Goal: Task Accomplishment & Management: Complete application form

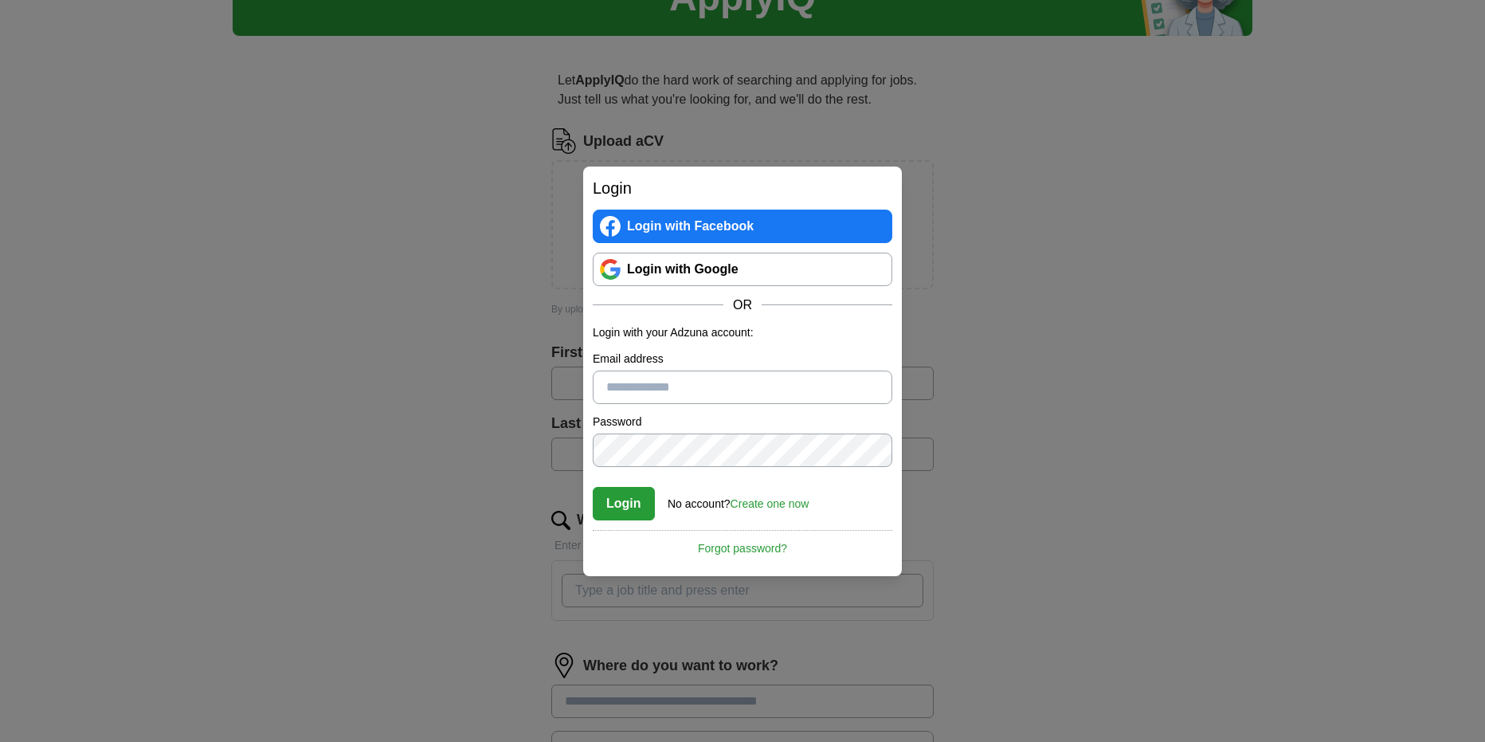
scroll to position [80, 0]
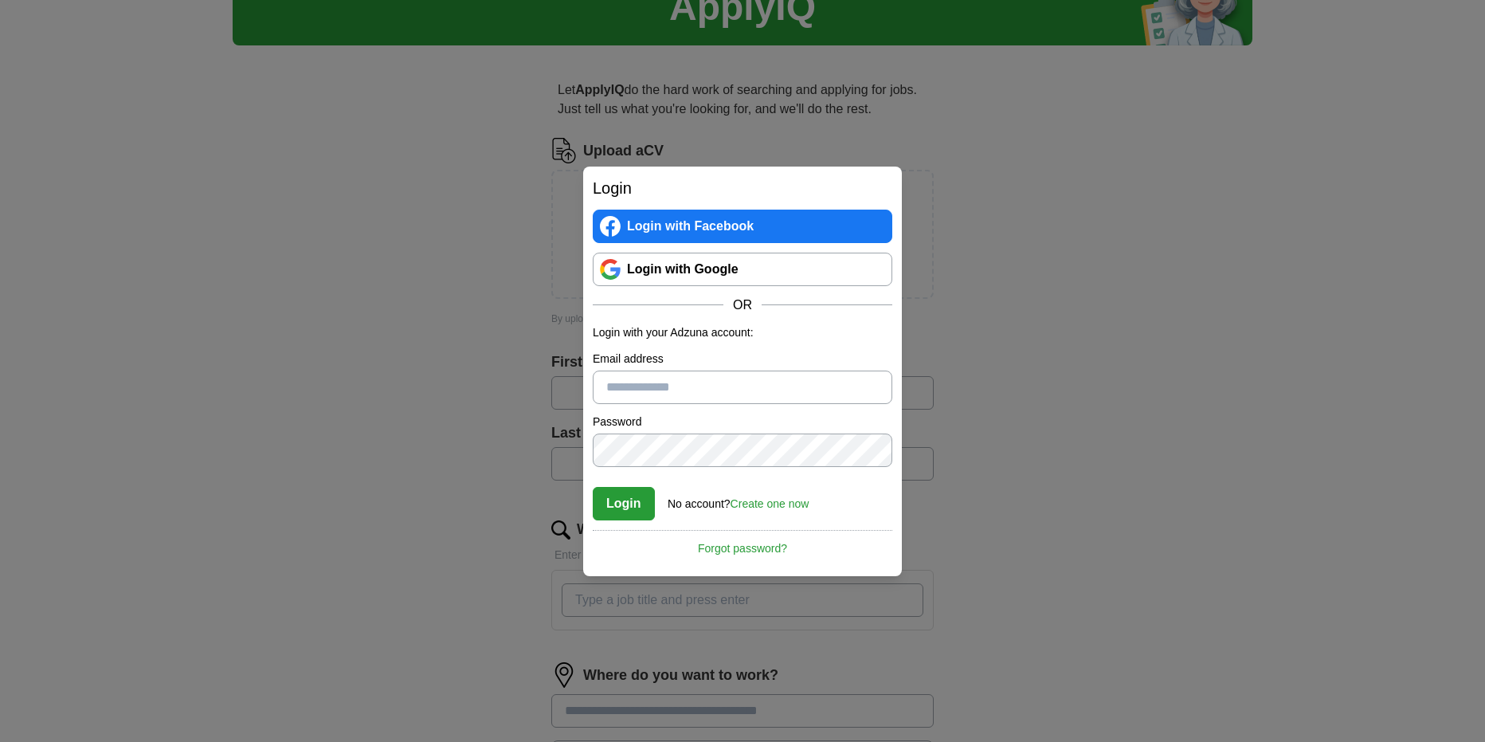
click at [723, 259] on link "Login with Google" at bounding box center [743, 269] width 300 height 33
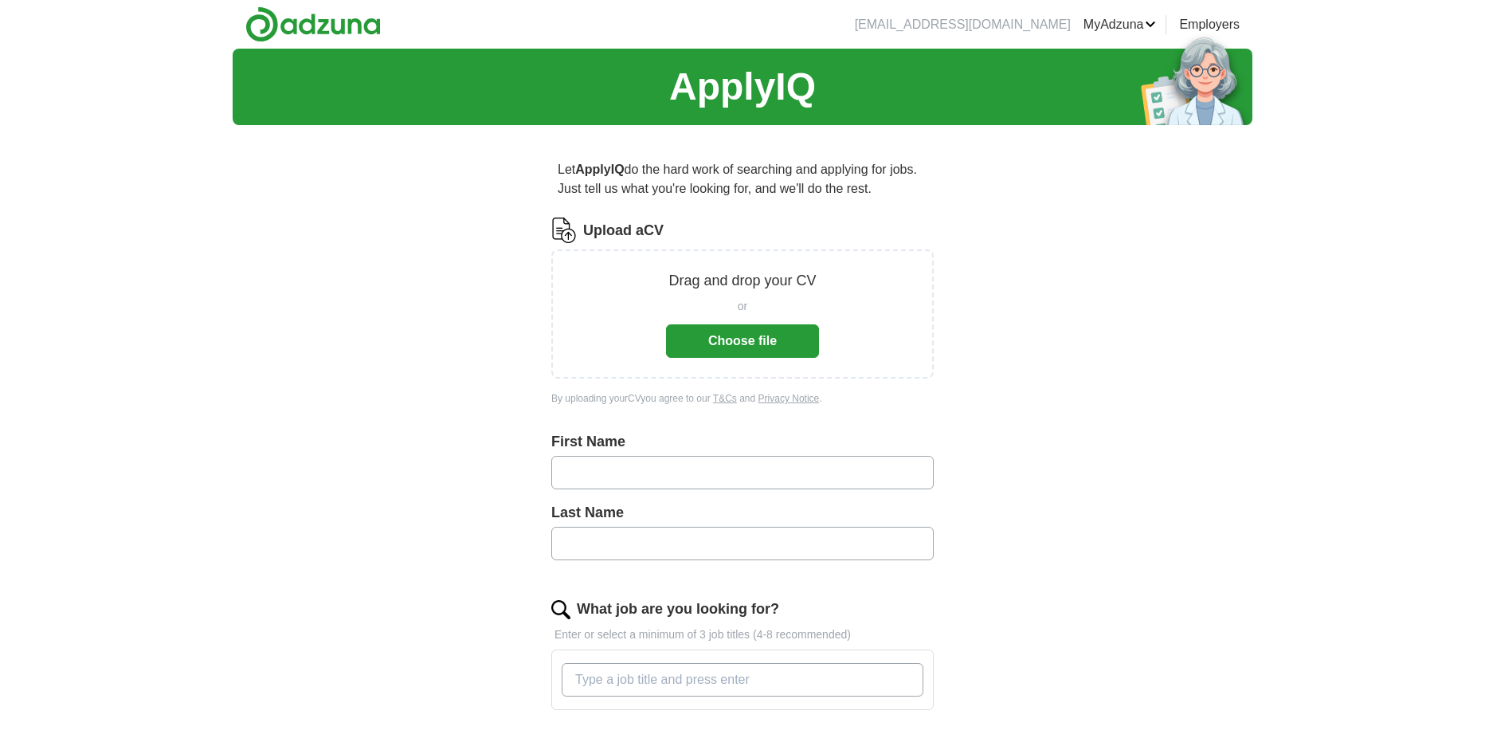
click at [727, 337] on button "Choose file" at bounding box center [742, 340] width 153 height 33
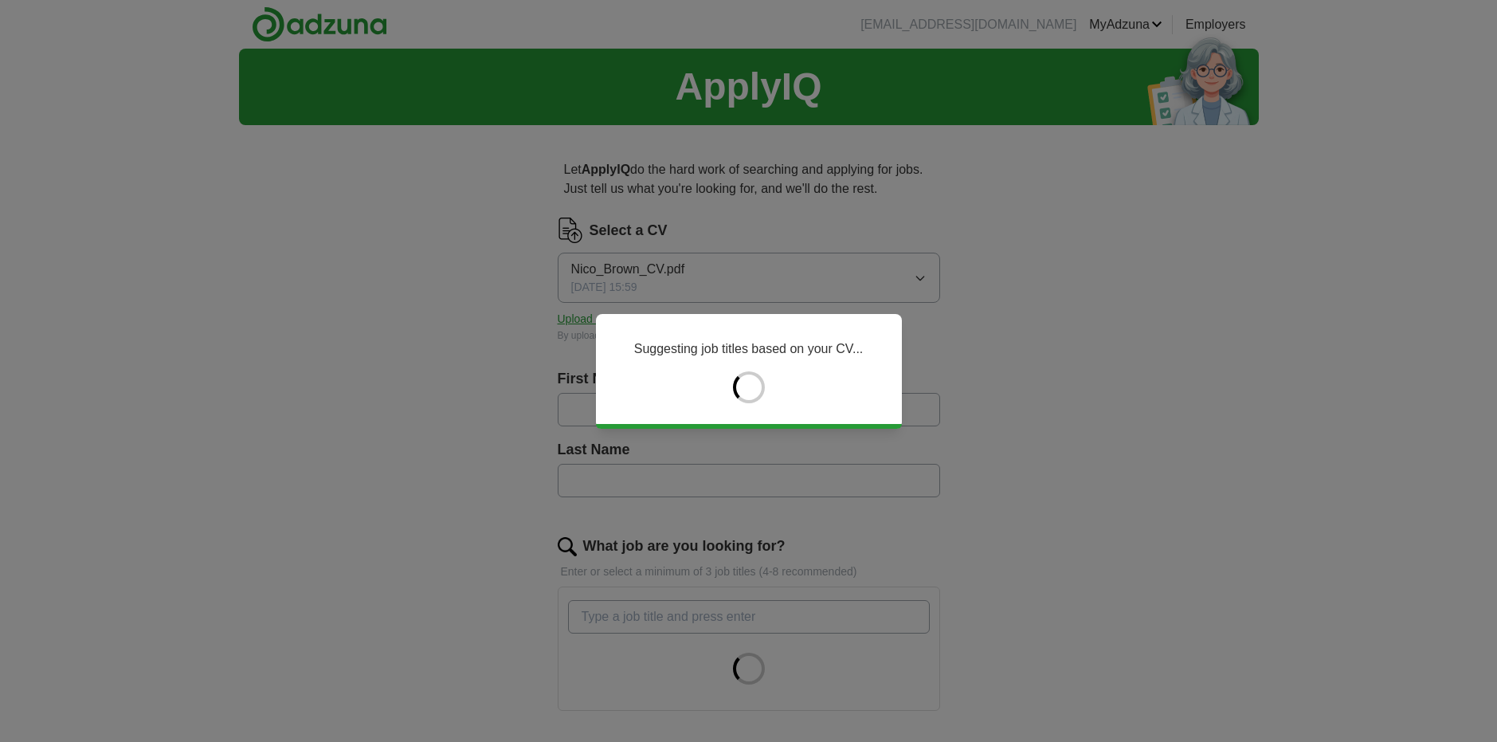
type input "****"
type input "*****"
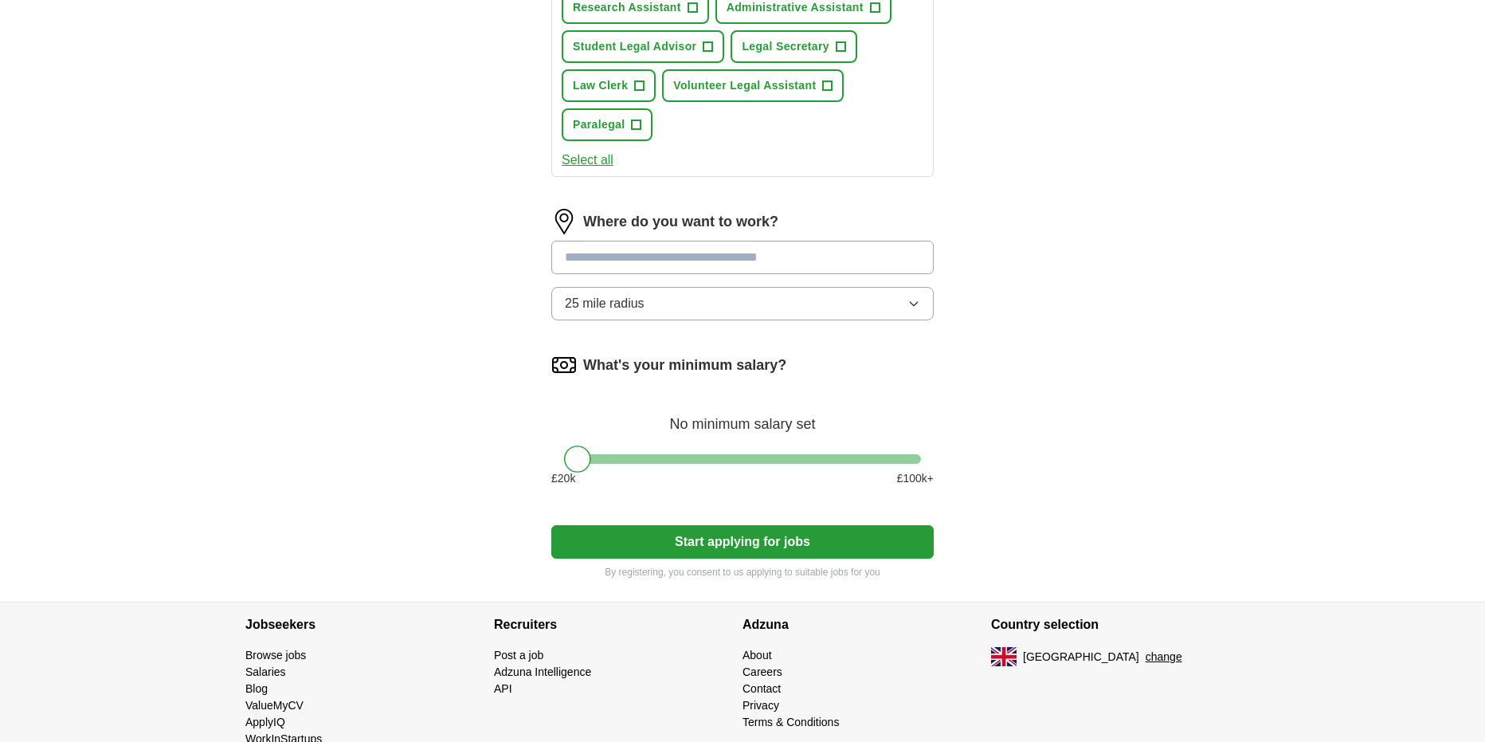
scroll to position [717, 0]
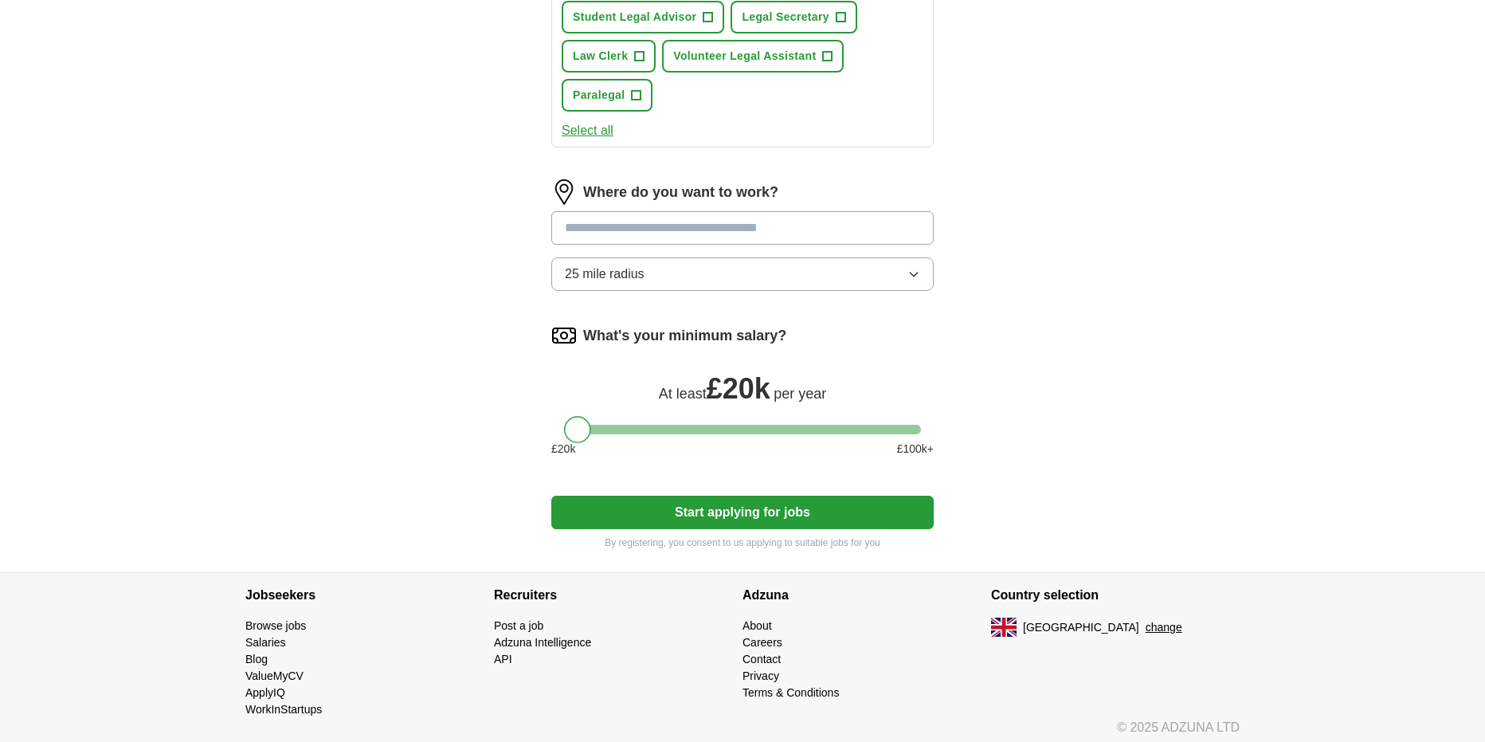
drag, startPoint x: 577, startPoint y: 427, endPoint x: 545, endPoint y: 421, distance: 32.5
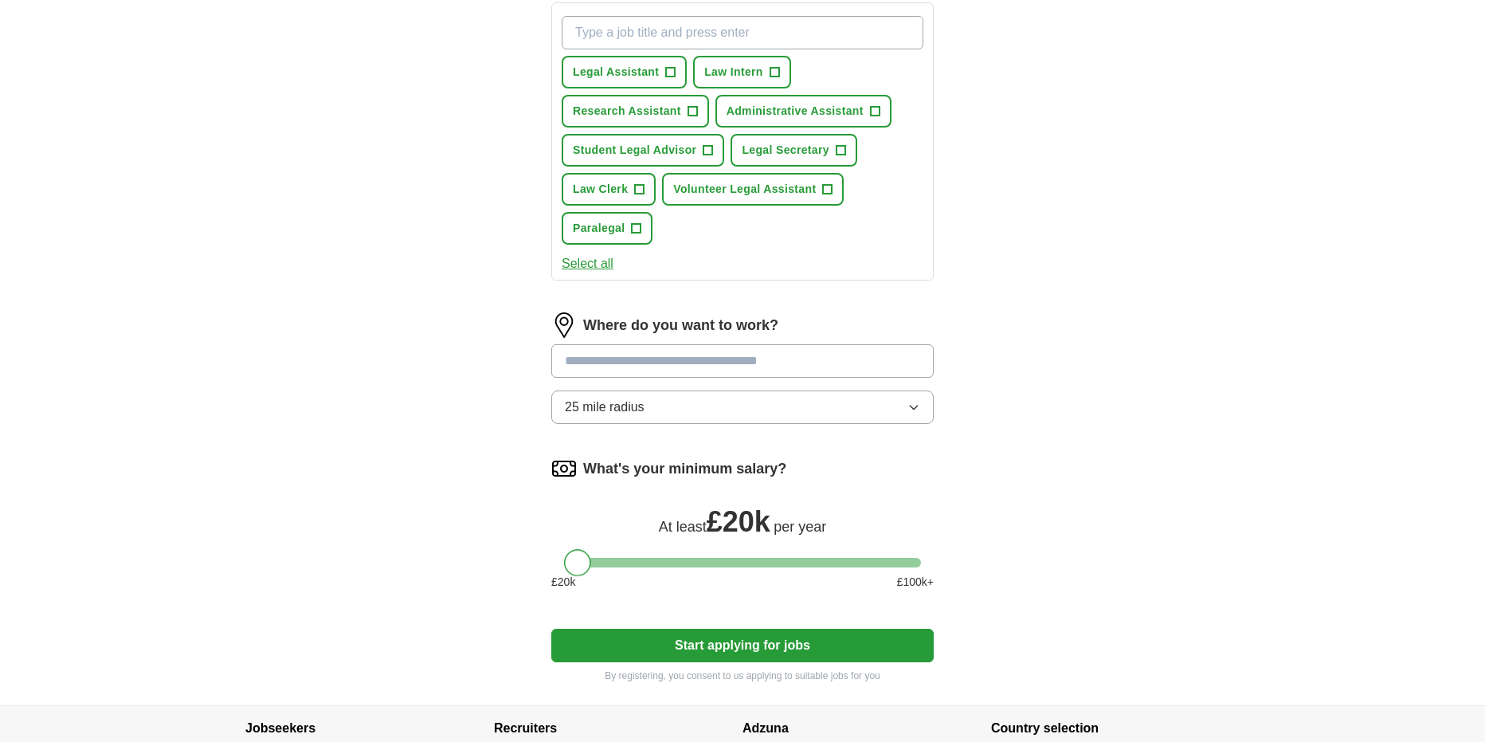
scroll to position [558, 0]
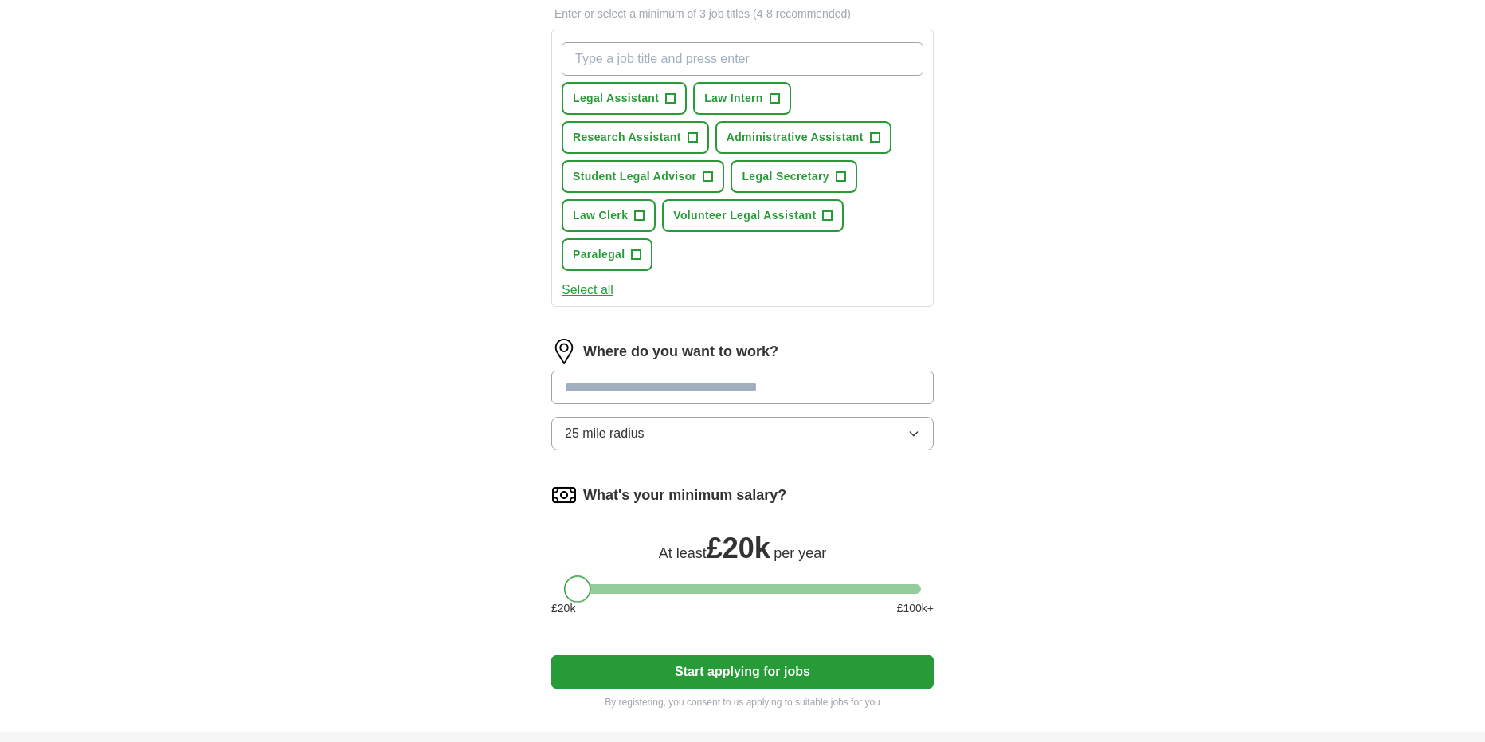
click at [646, 428] on button "25 mile radius" at bounding box center [742, 433] width 382 height 33
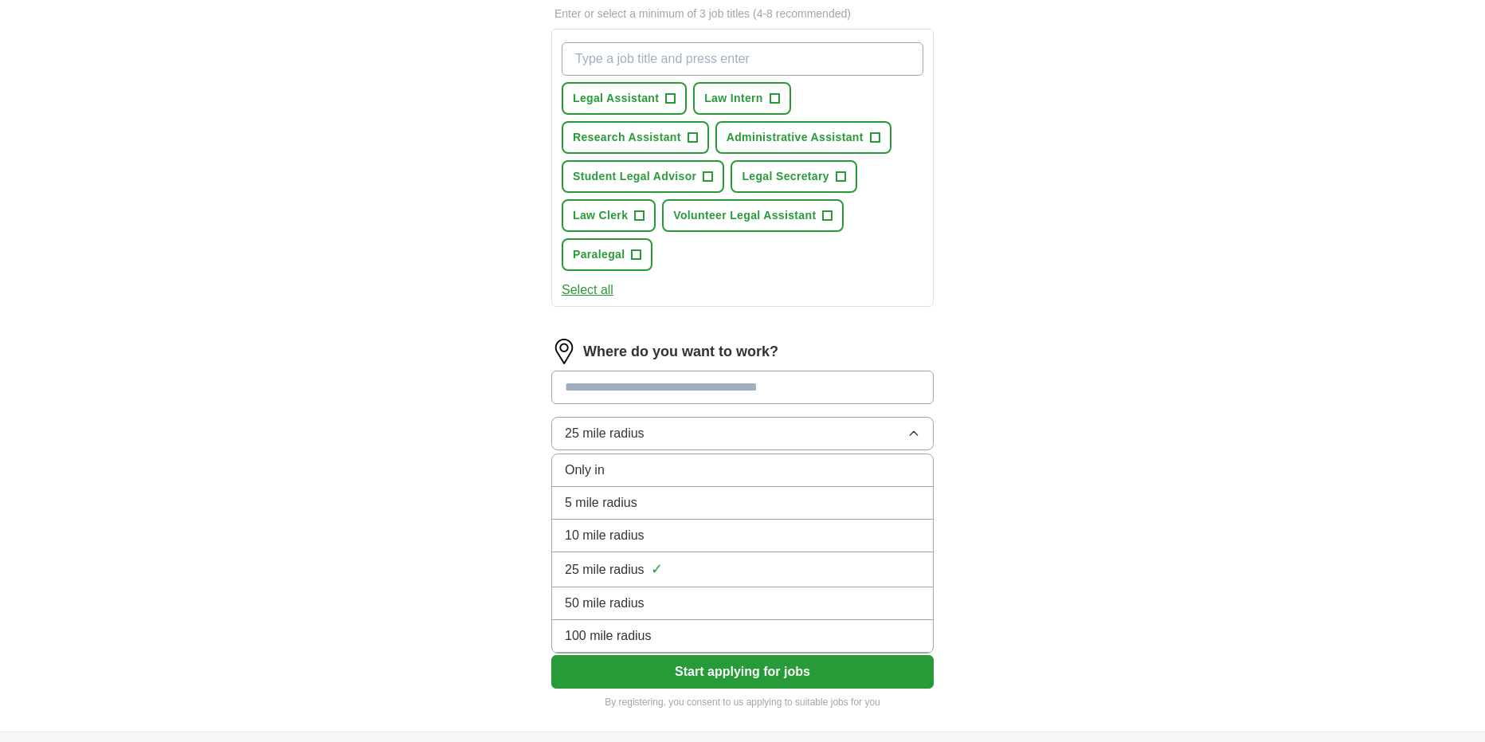
click at [627, 426] on span "25 mile radius" at bounding box center [605, 433] width 80 height 19
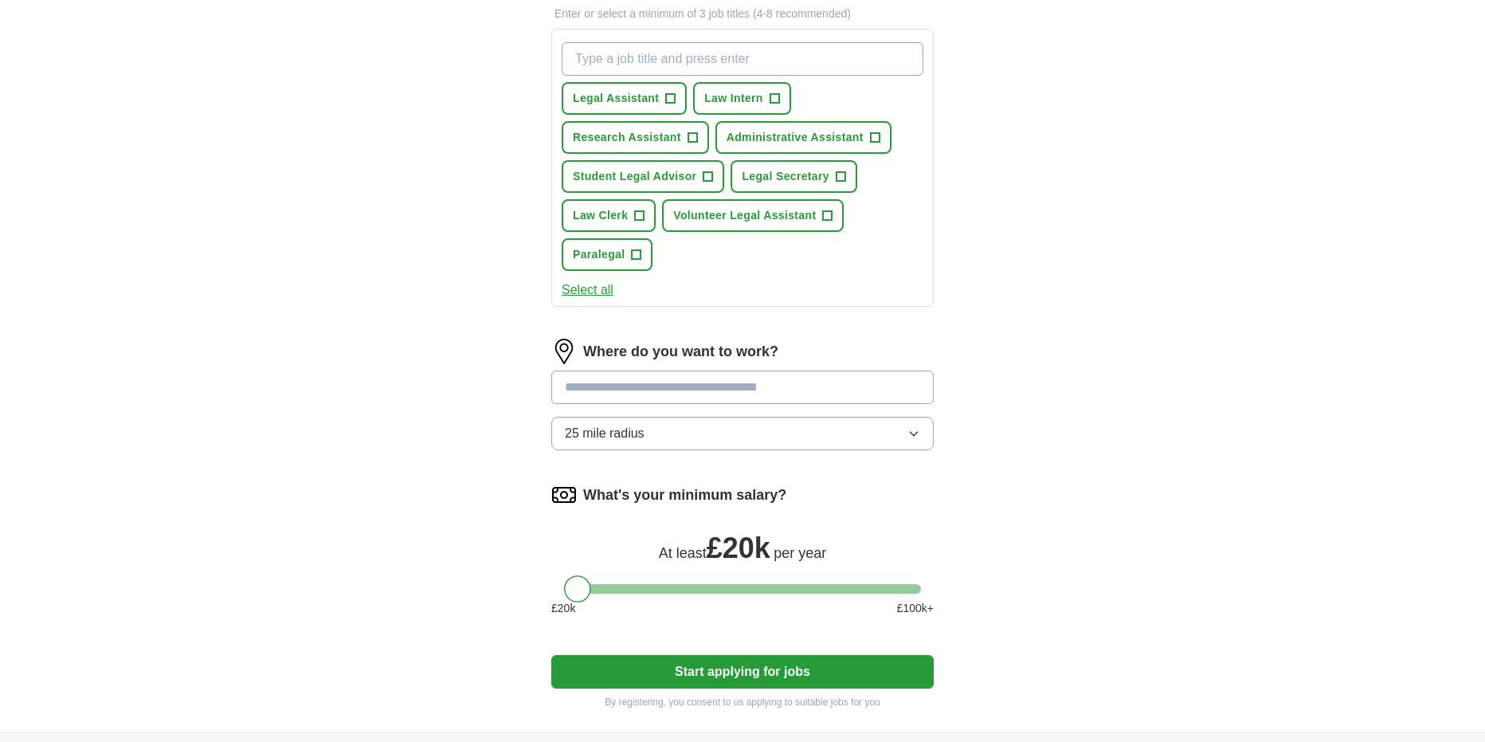
click at [614, 390] on input at bounding box center [742, 386] width 382 height 33
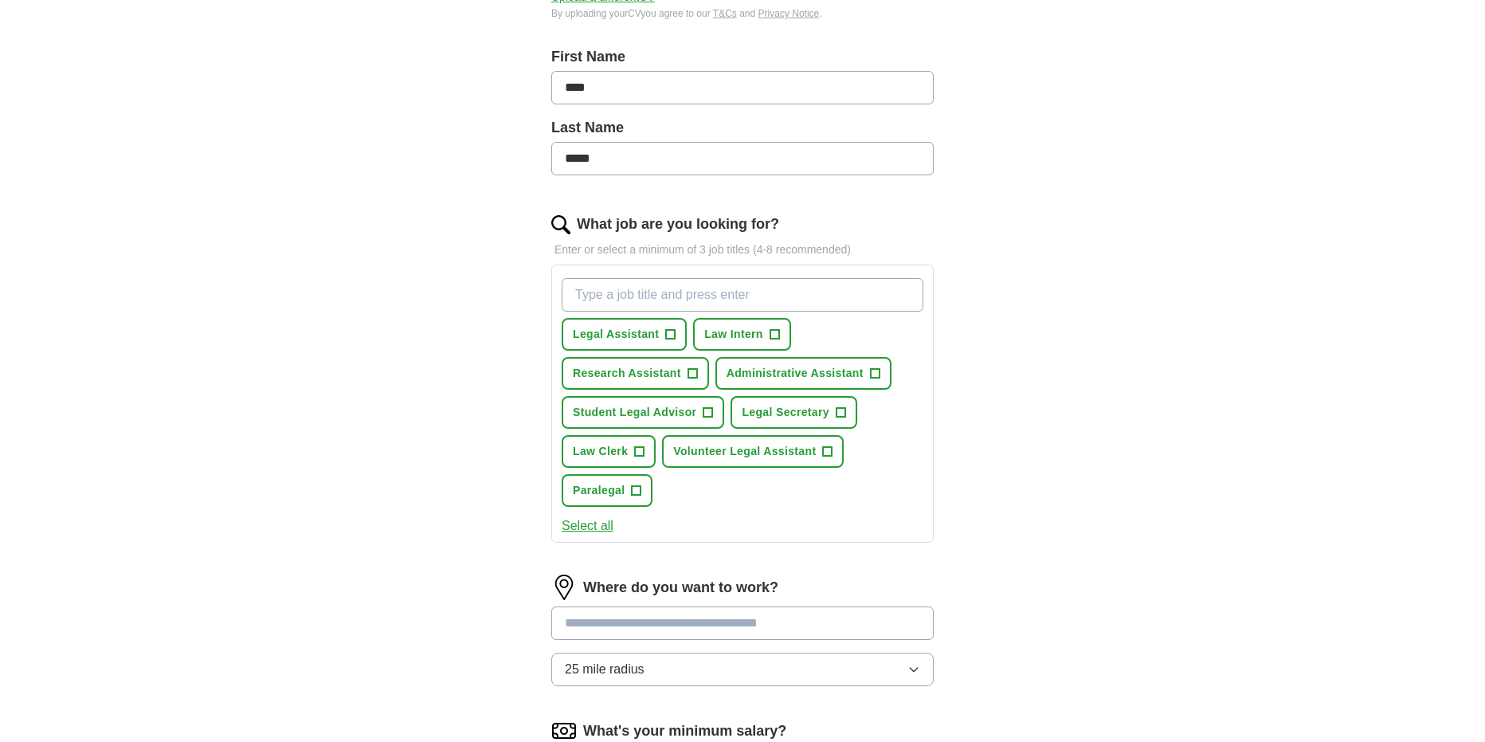
scroll to position [319, 0]
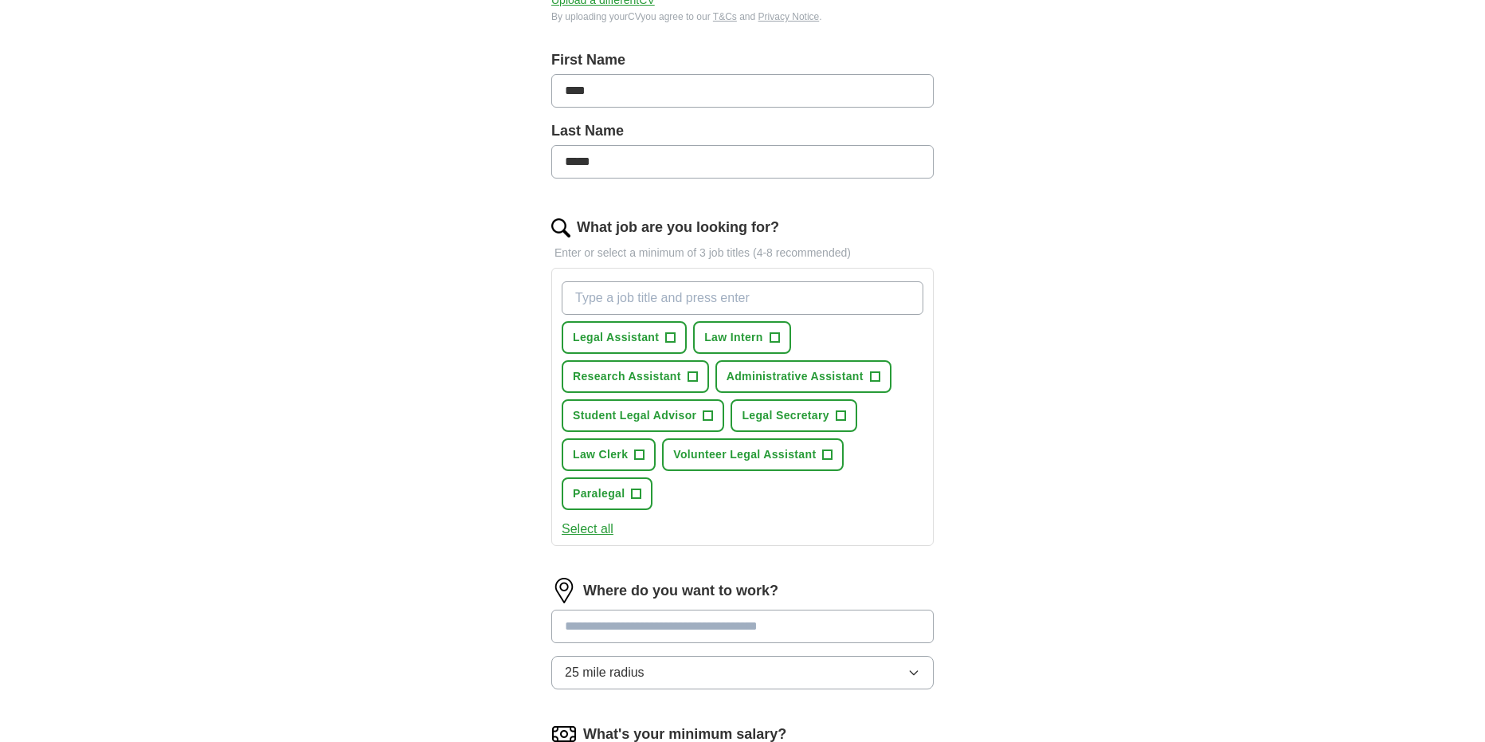
click at [672, 298] on input "What job are you looking for?" at bounding box center [743, 297] width 362 height 33
click at [590, 529] on button "Select all" at bounding box center [588, 528] width 52 height 19
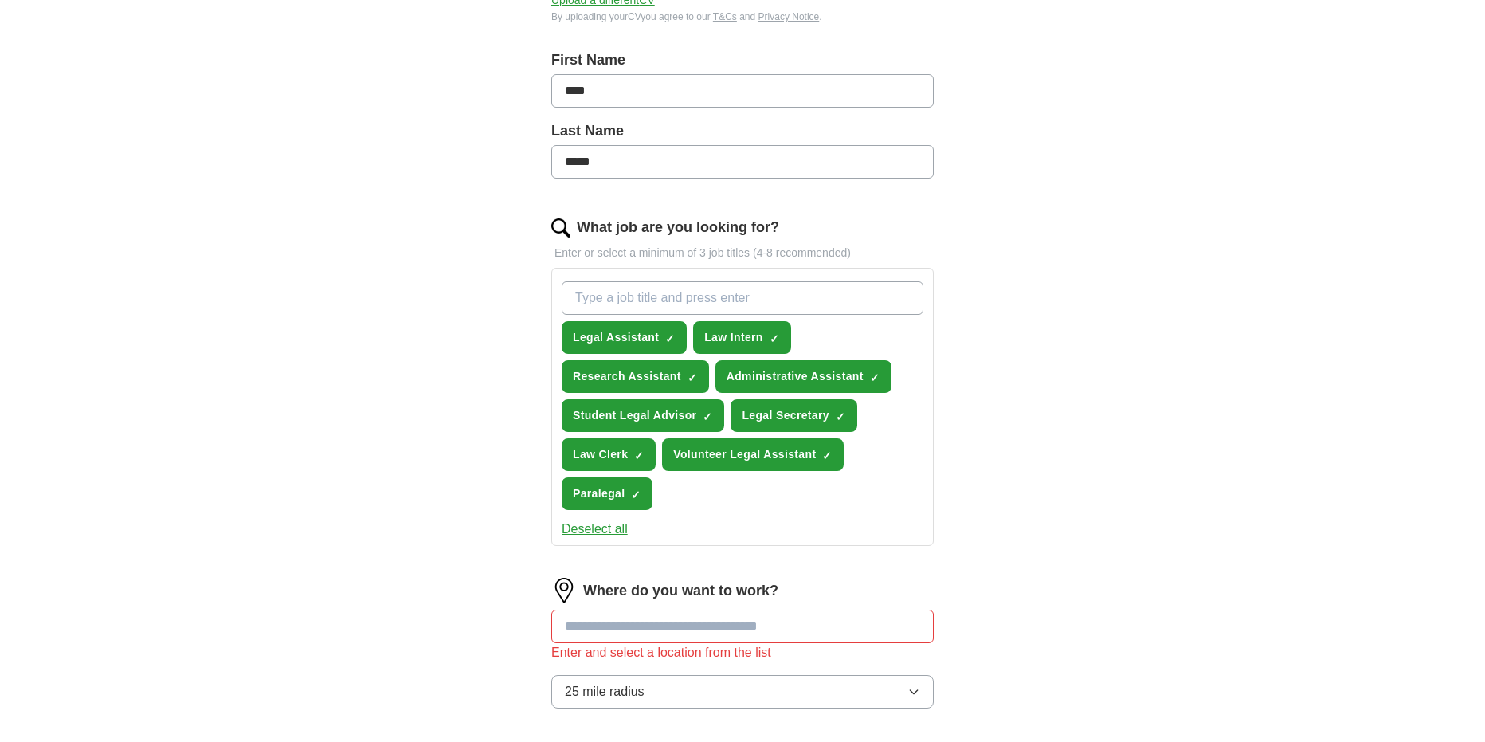
click at [590, 529] on button "Deselect all" at bounding box center [595, 528] width 66 height 19
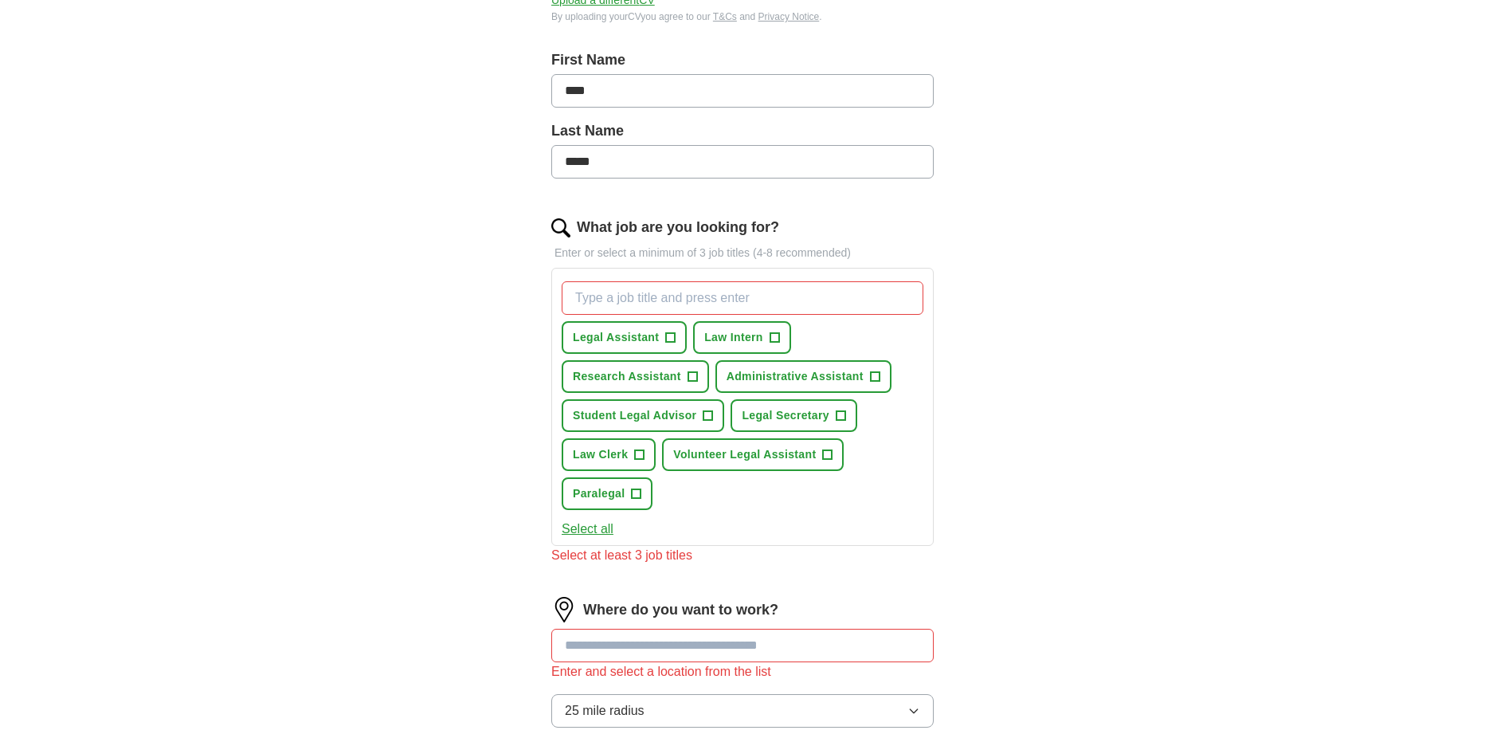
click at [671, 296] on input "What job are you looking for?" at bounding box center [743, 297] width 362 height 33
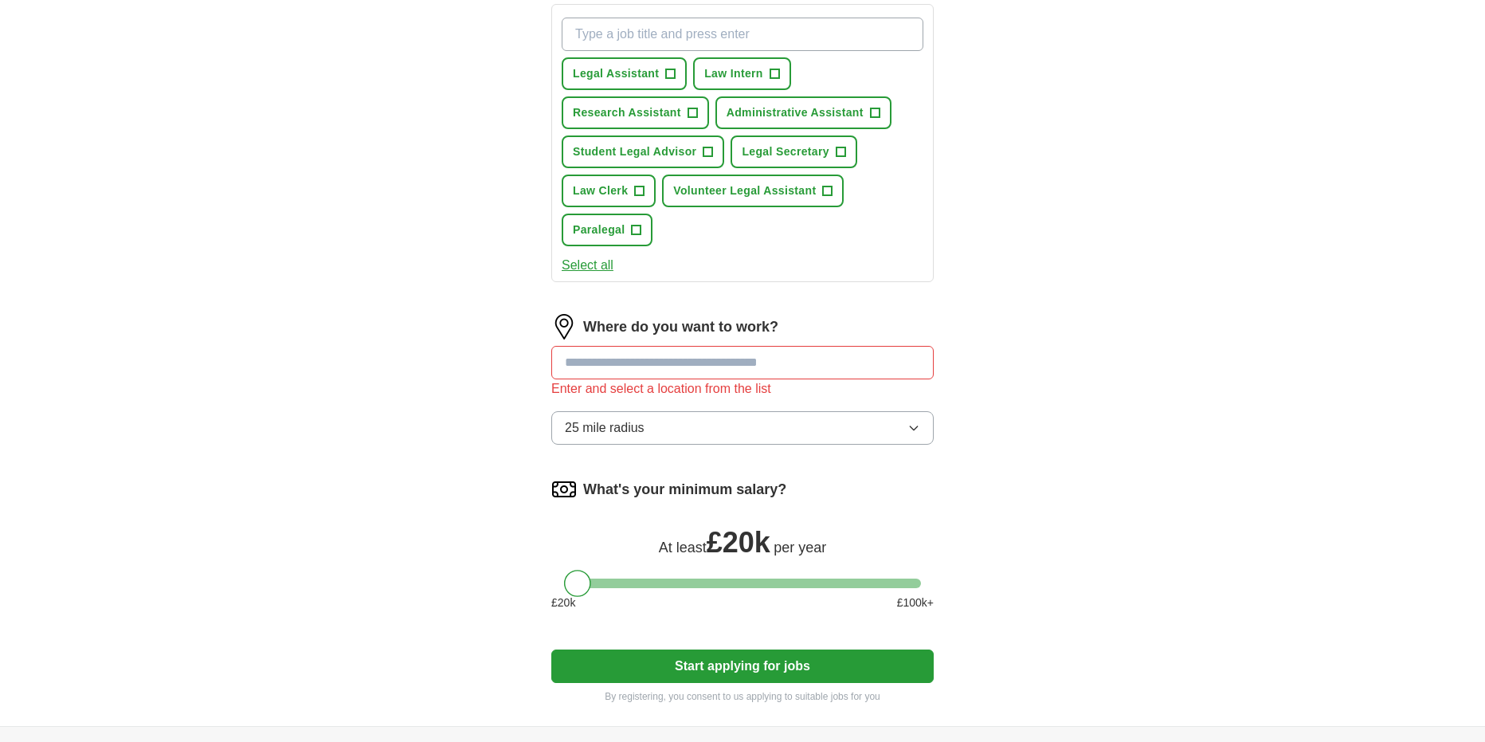
scroll to position [637, 0]
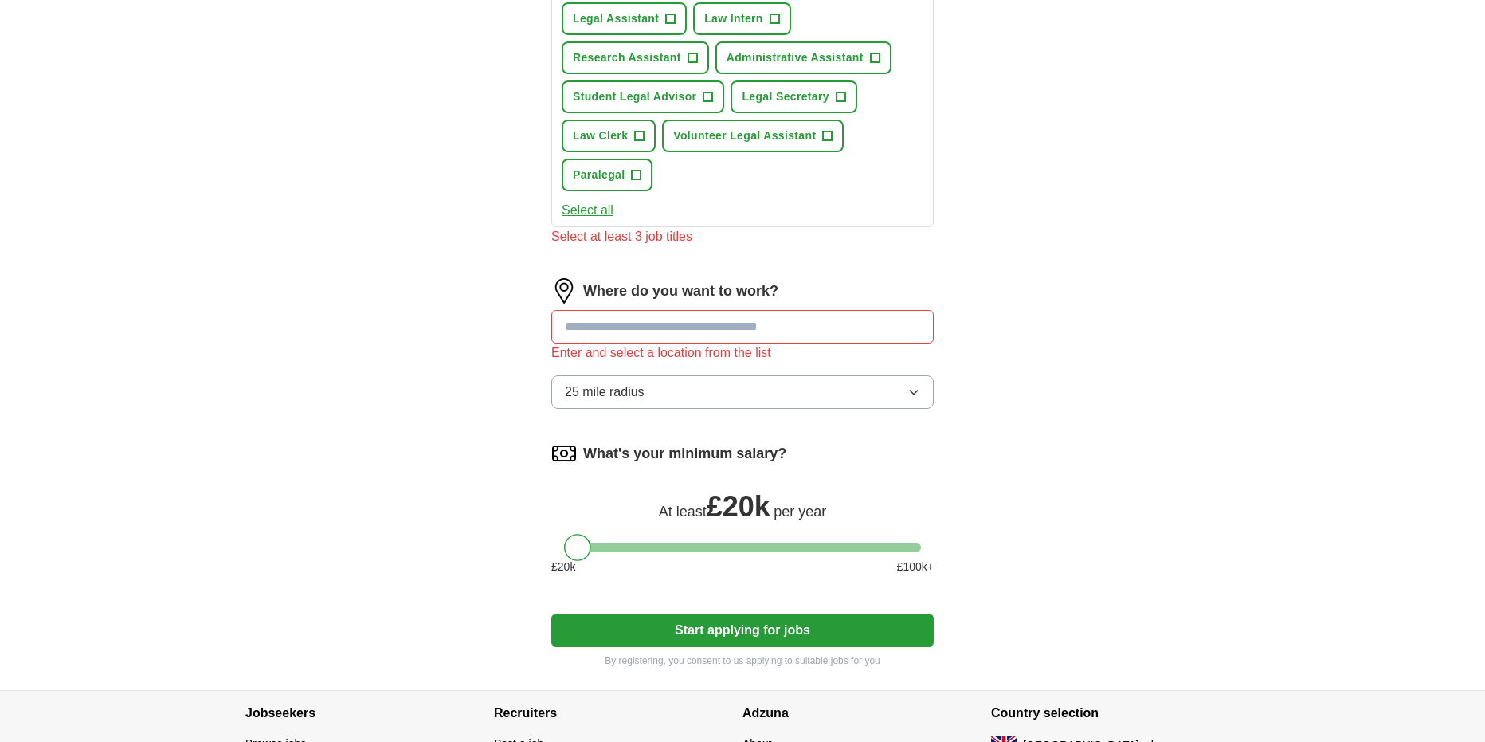
click at [766, 613] on form "Select a CV [PERSON_NAME].pdf [DATE] 15:59 Upload a different CV By uploading y…" at bounding box center [742, 123] width 382 height 1087
click at [748, 316] on input at bounding box center [742, 326] width 382 height 33
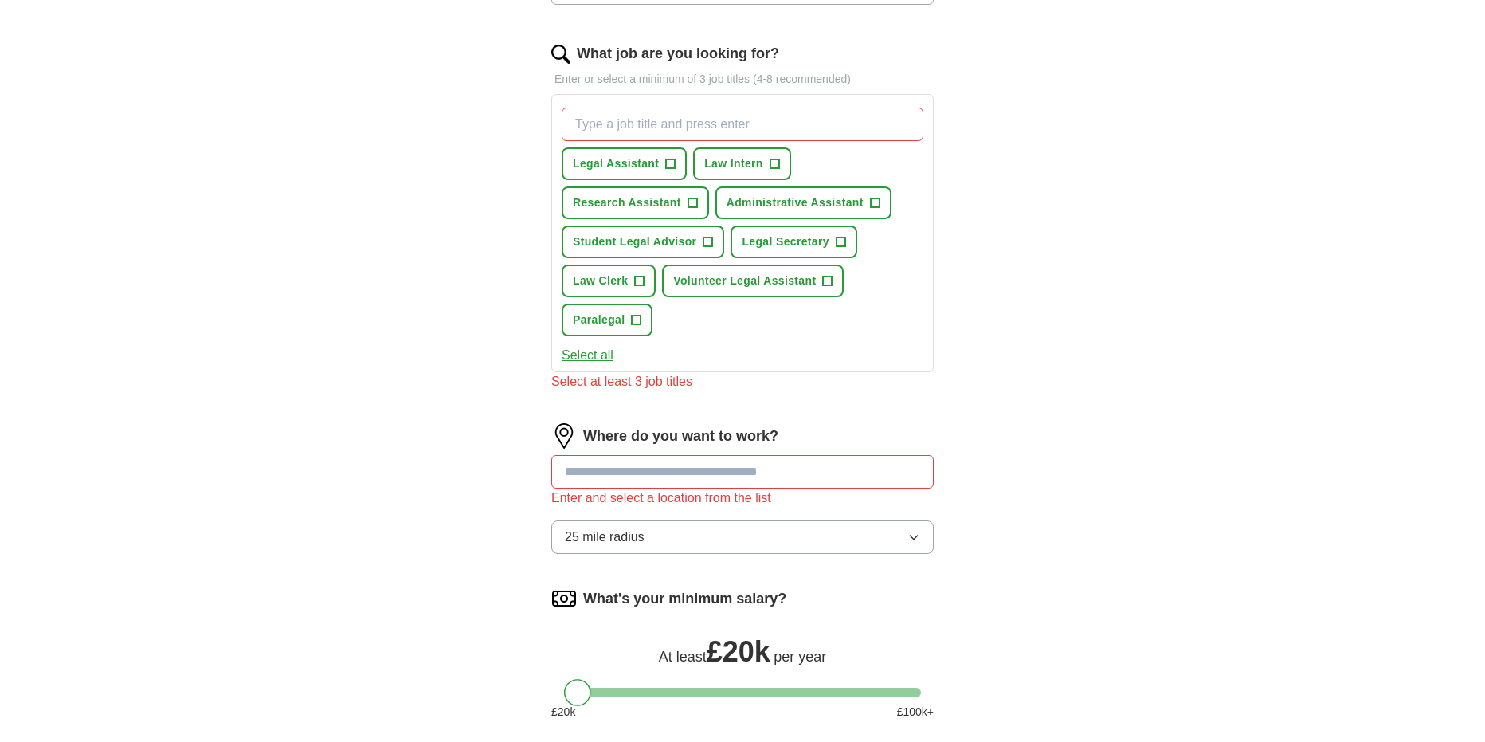
scroll to position [478, 0]
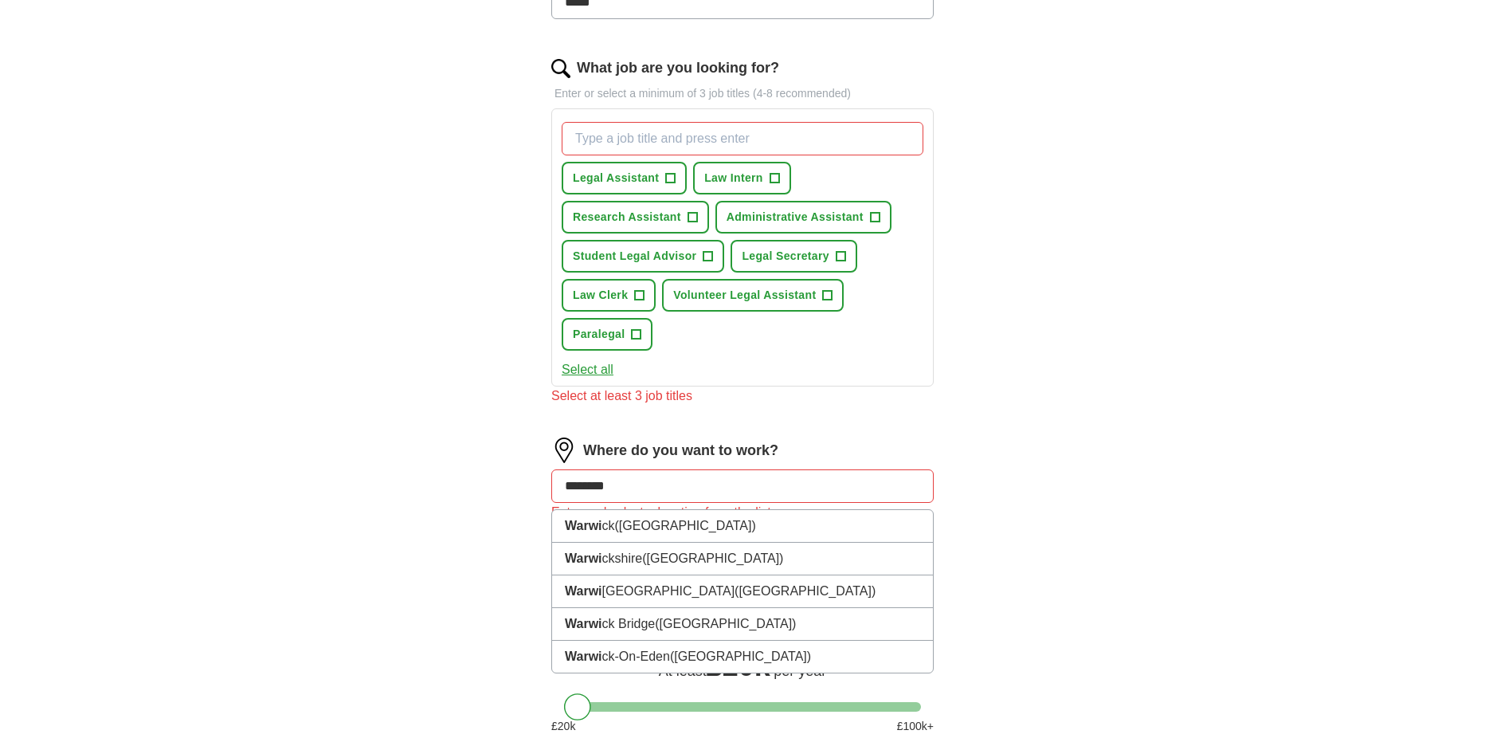
type input "*********"
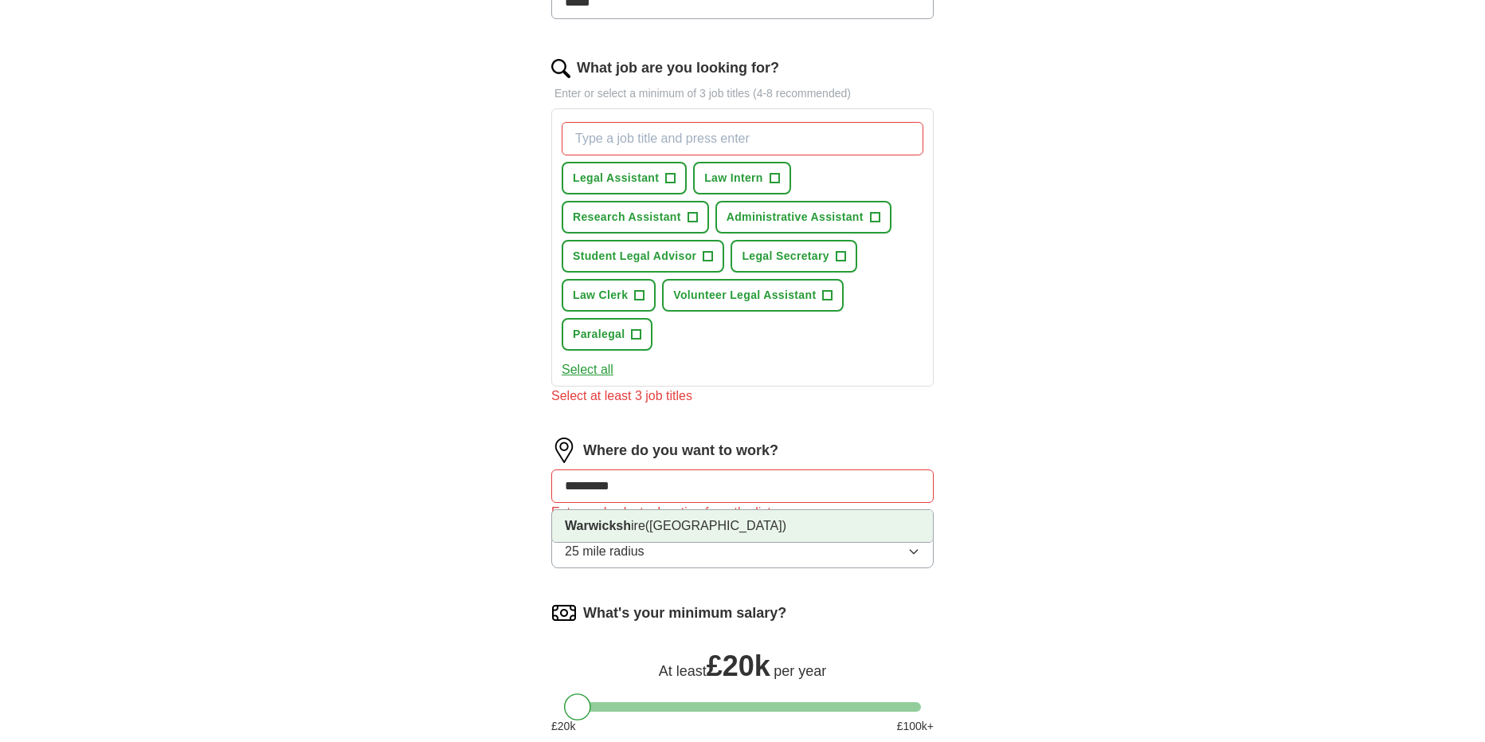
click at [723, 525] on span "([GEOGRAPHIC_DATA])" at bounding box center [715, 526] width 141 height 14
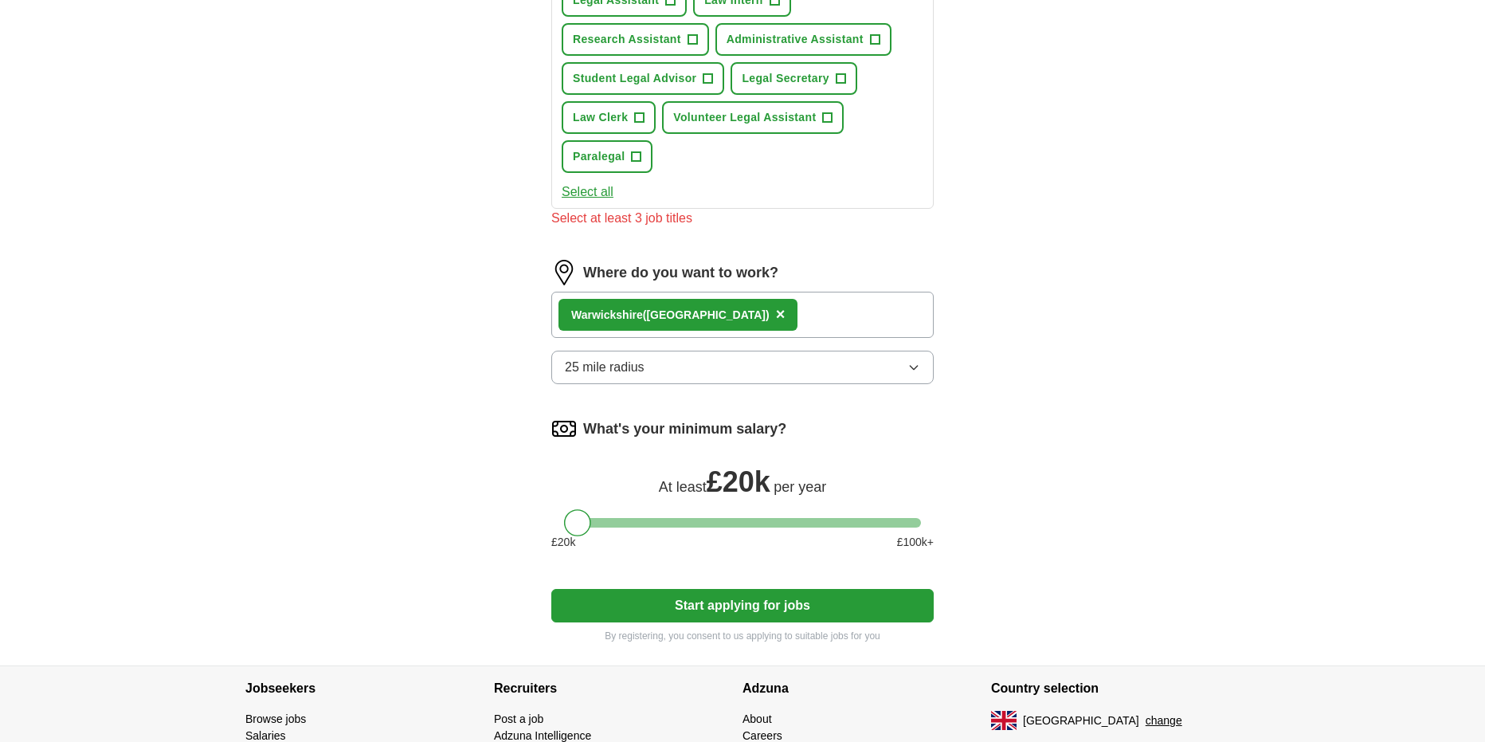
scroll to position [717, 0]
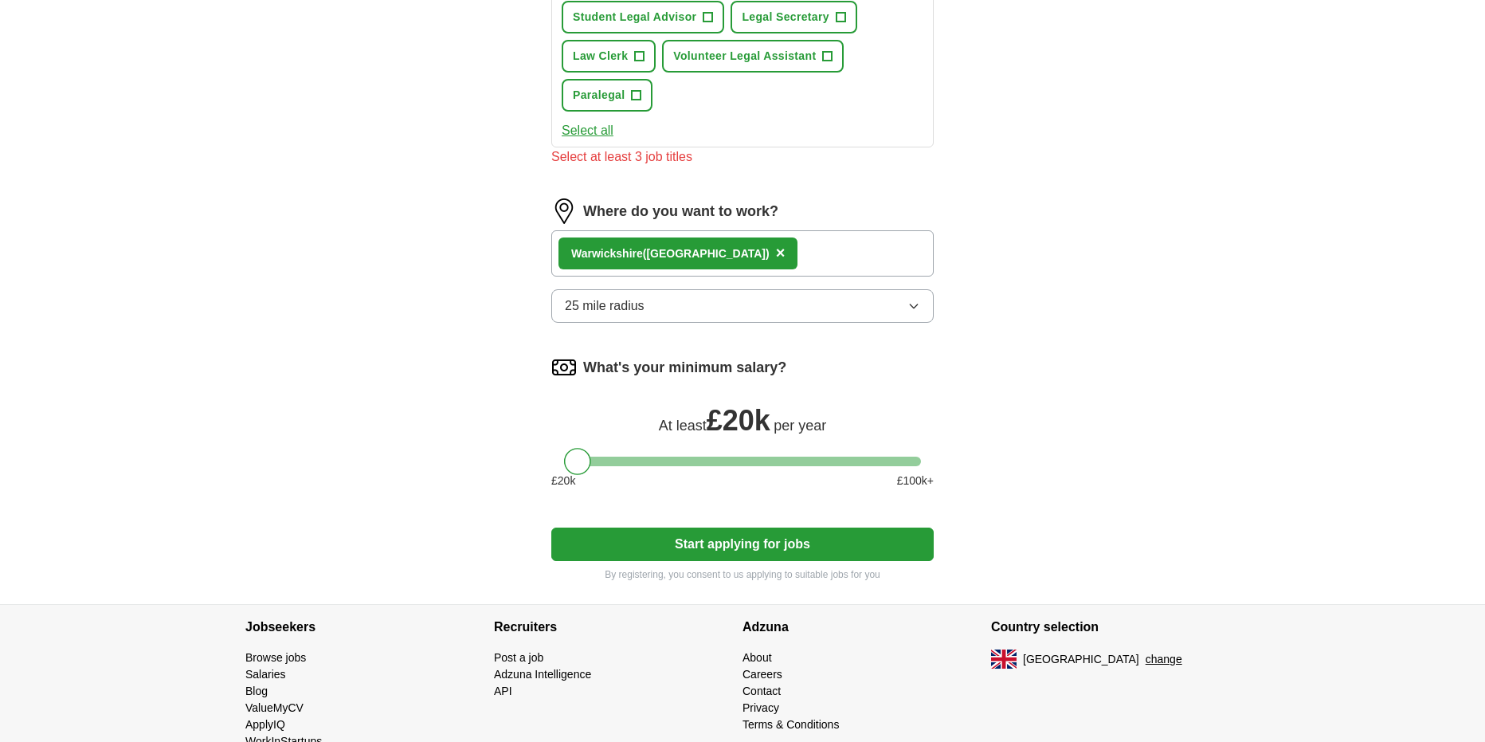
click at [712, 537] on button "Start applying for jobs" at bounding box center [742, 543] width 382 height 33
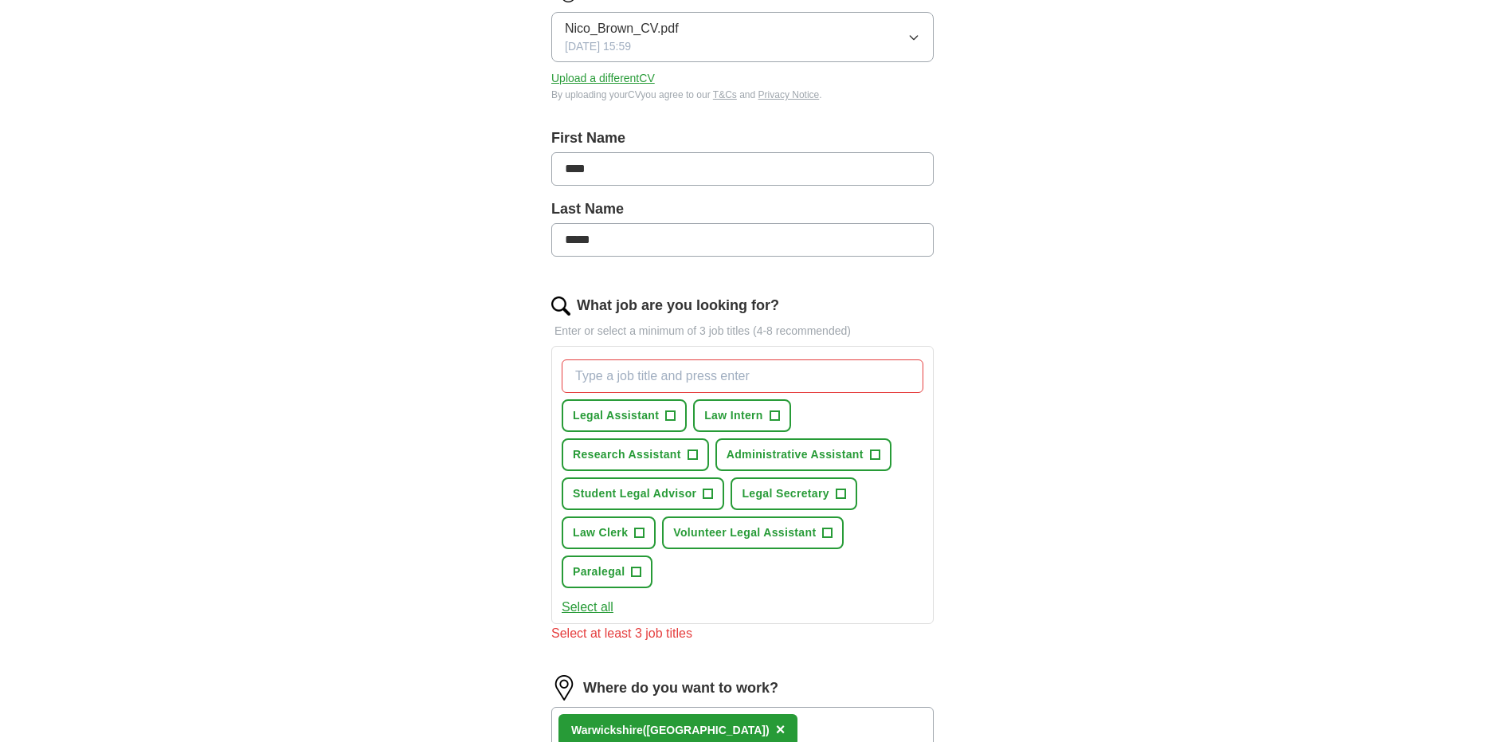
scroll to position [159, 0]
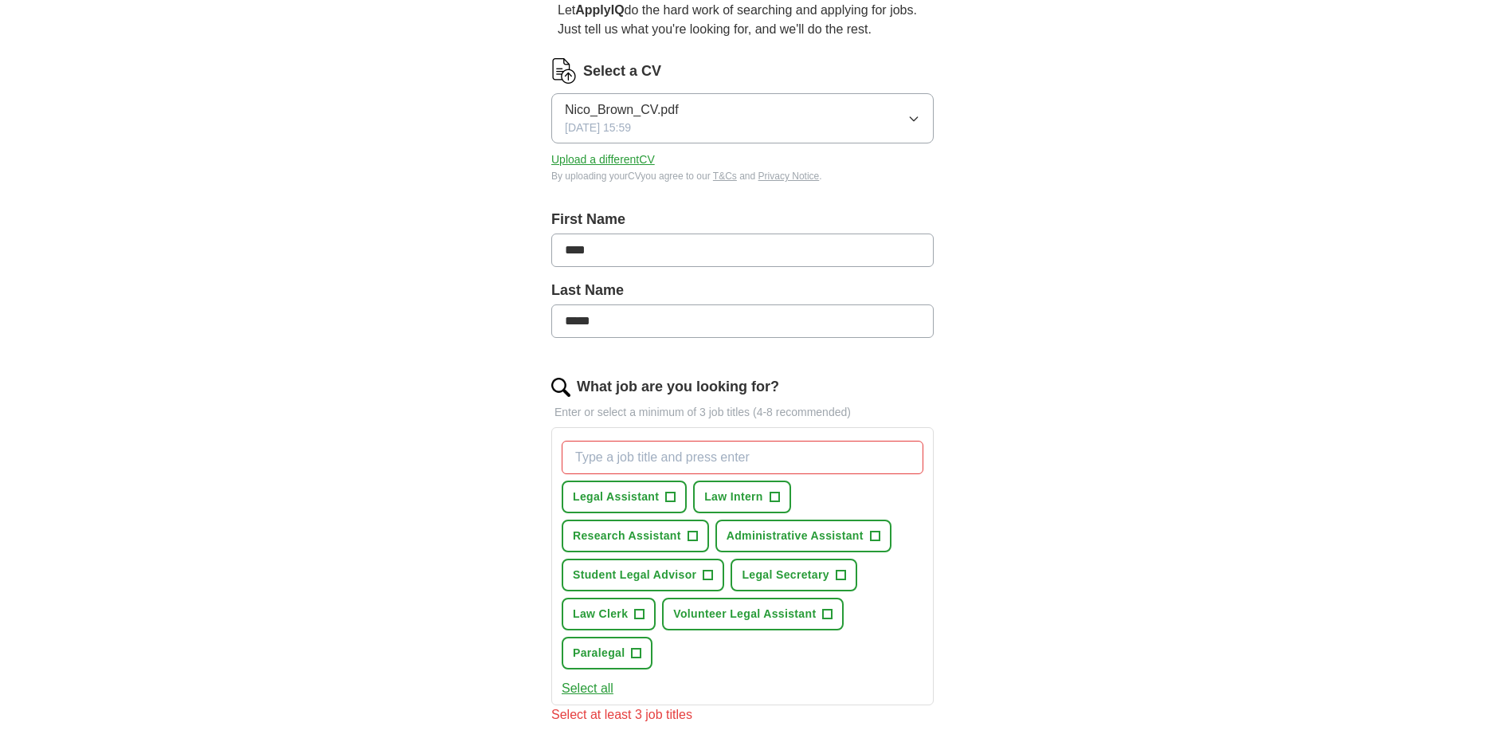
click at [746, 464] on input "What job are you looking for?" at bounding box center [743, 457] width 362 height 33
type input "shop"
click at [0, 0] on span "×" at bounding box center [0, 0] width 0 height 0
click at [678, 448] on input "What job are you looking for?" at bounding box center [743, 457] width 362 height 33
type input "retail"
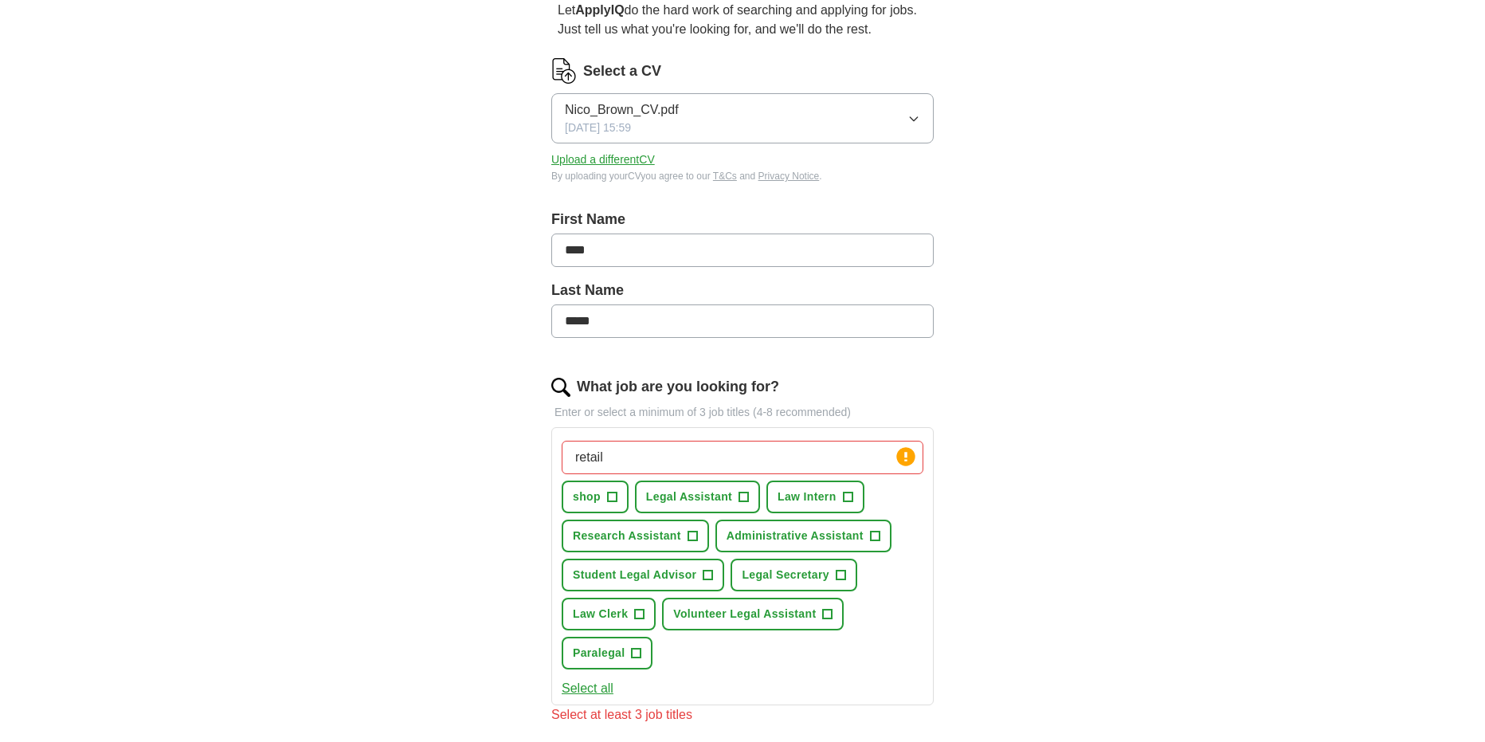
click at [1173, 241] on div "ApplyIQ Let ApplyIQ do the hard work of searching and applying for jobs. Just t…" at bounding box center [743, 564] width 1020 height 1350
click at [703, 466] on input "retail" at bounding box center [743, 457] width 362 height 33
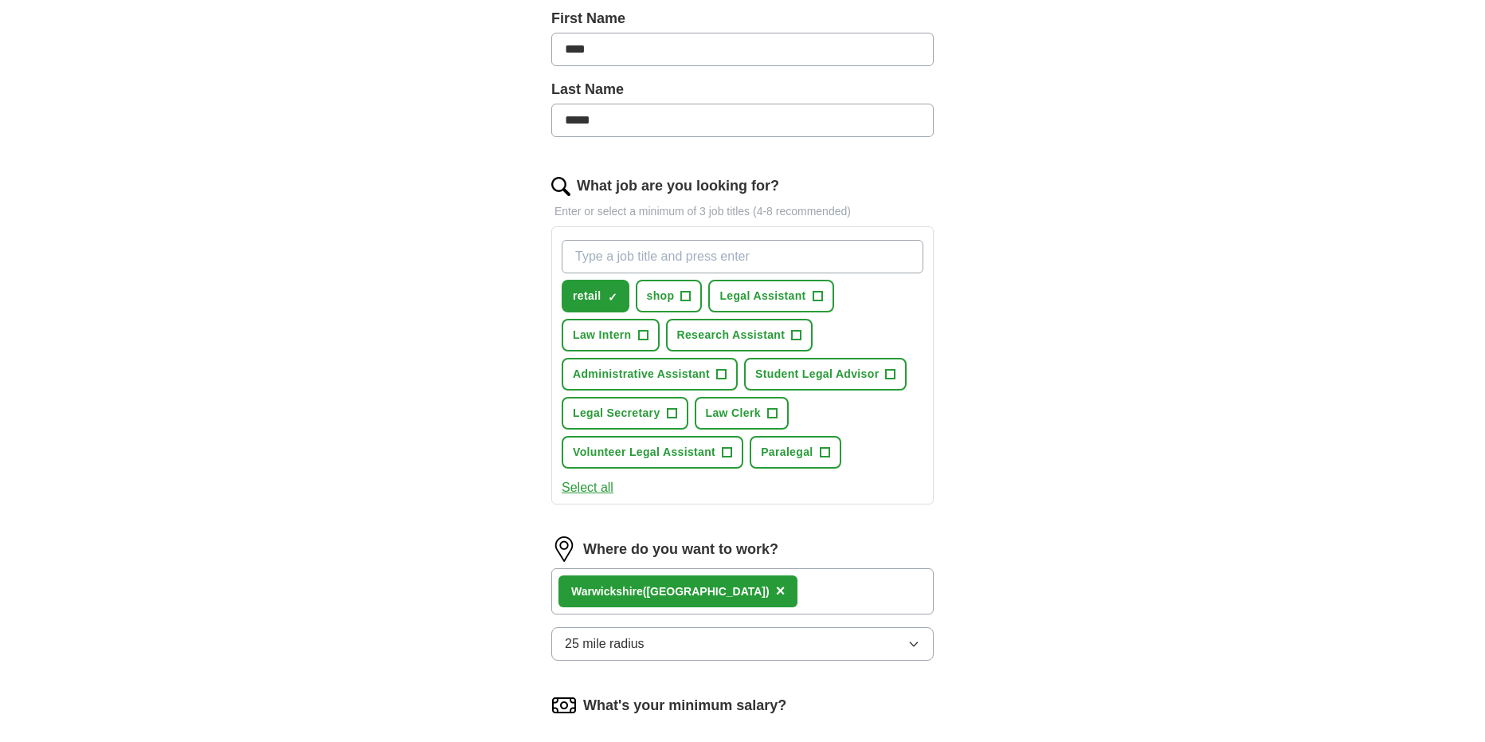
scroll to position [319, 0]
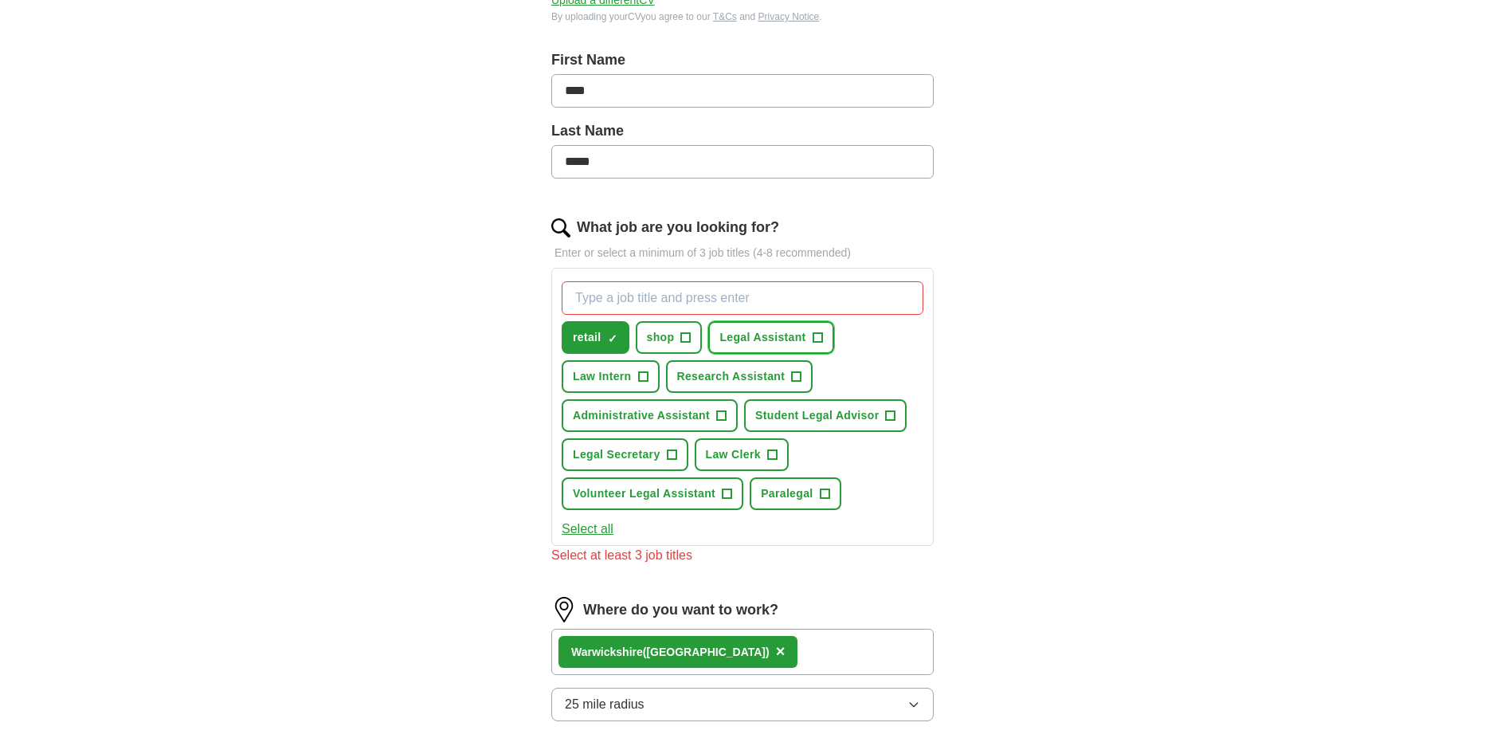
drag, startPoint x: 779, startPoint y: 344, endPoint x: 769, endPoint y: 351, distance: 12.6
click at [779, 343] on span "Legal Assistant" at bounding box center [762, 337] width 86 height 17
click at [764, 365] on button "Research Assistant +" at bounding box center [739, 376] width 147 height 33
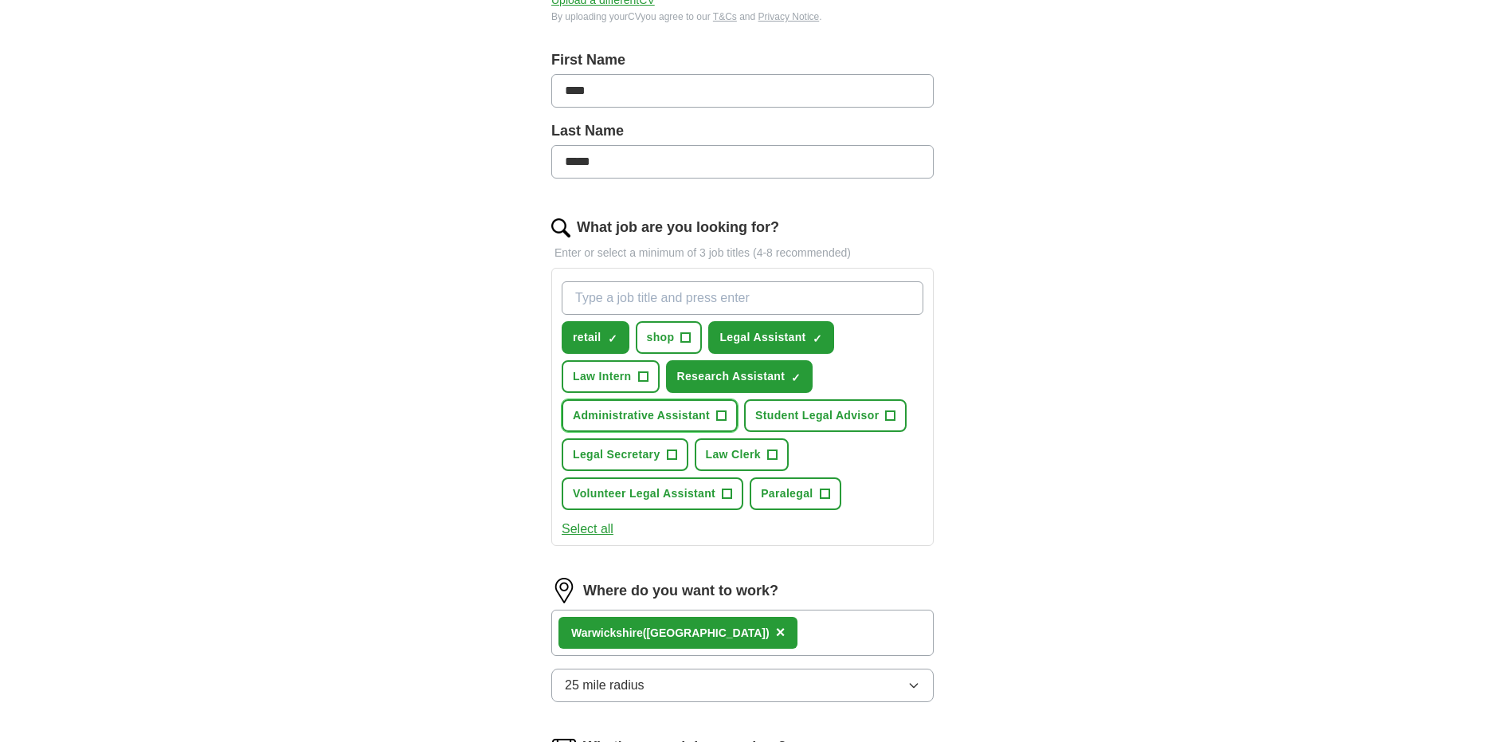
click at [676, 417] on span "Administrative Assistant" at bounding box center [641, 415] width 137 height 17
click at [825, 407] on span "Student Legal Advisor" at bounding box center [816, 415] width 123 height 17
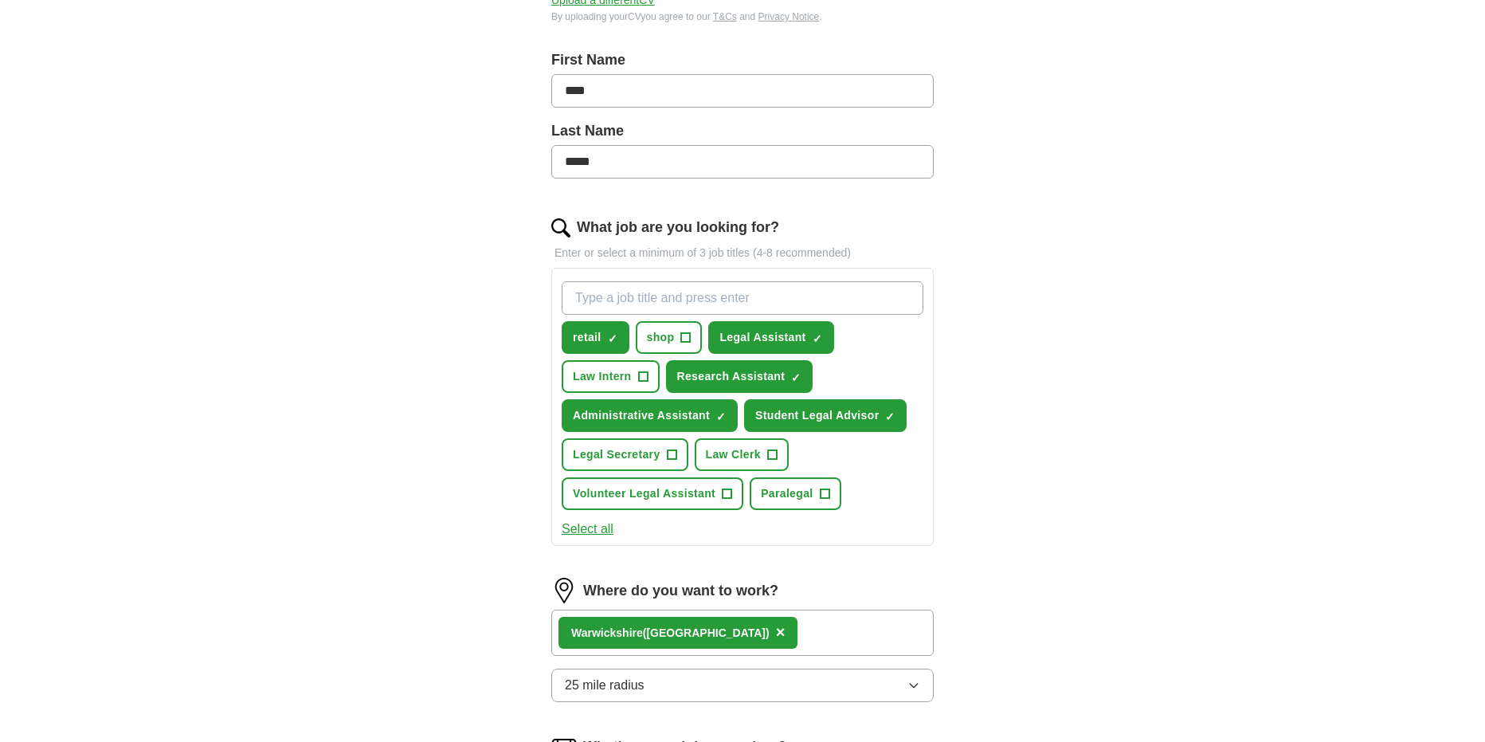
click at [594, 531] on button "Select all" at bounding box center [588, 528] width 52 height 19
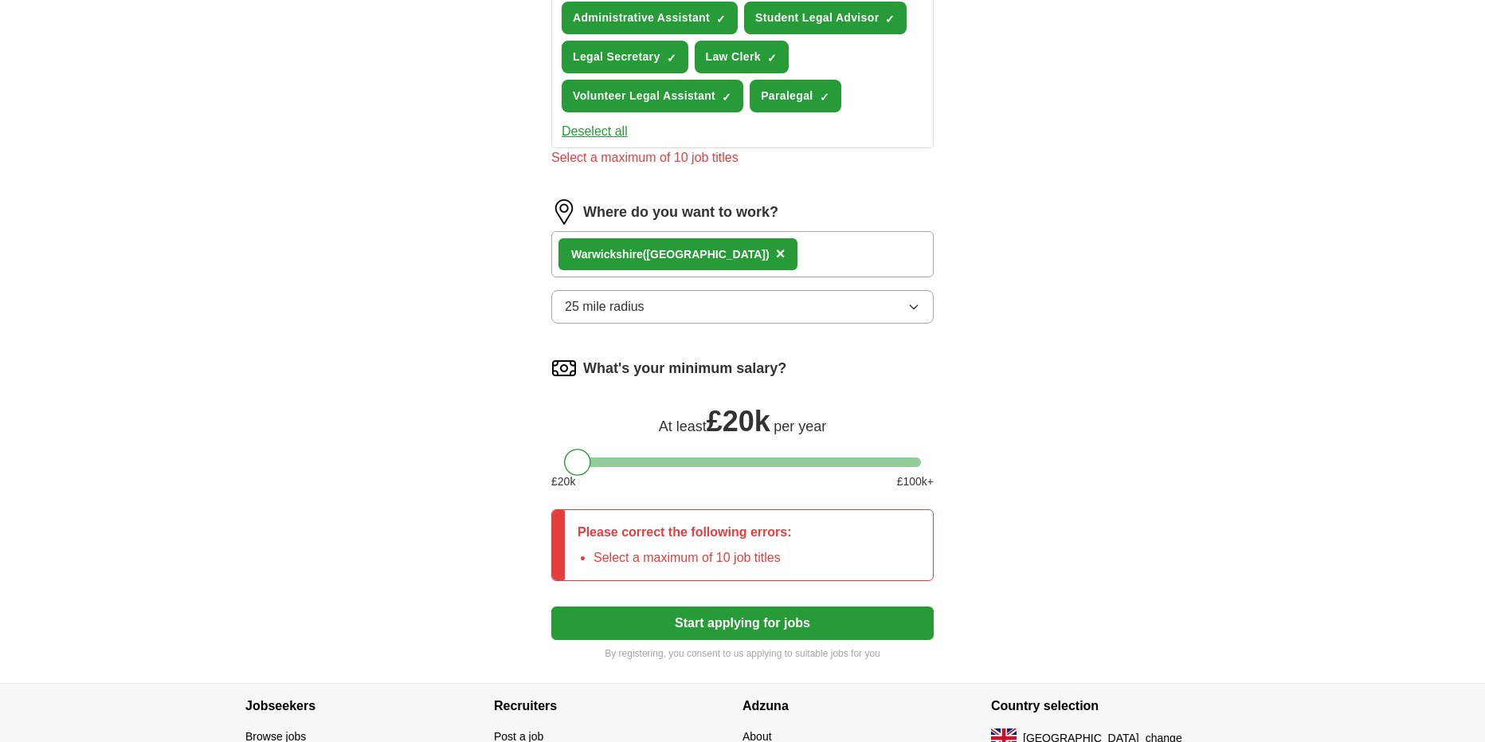
scroll to position [717, 0]
click at [754, 627] on button "Start applying for jobs" at bounding box center [742, 621] width 382 height 33
click at [717, 613] on button "Start applying for jobs" at bounding box center [742, 621] width 382 height 33
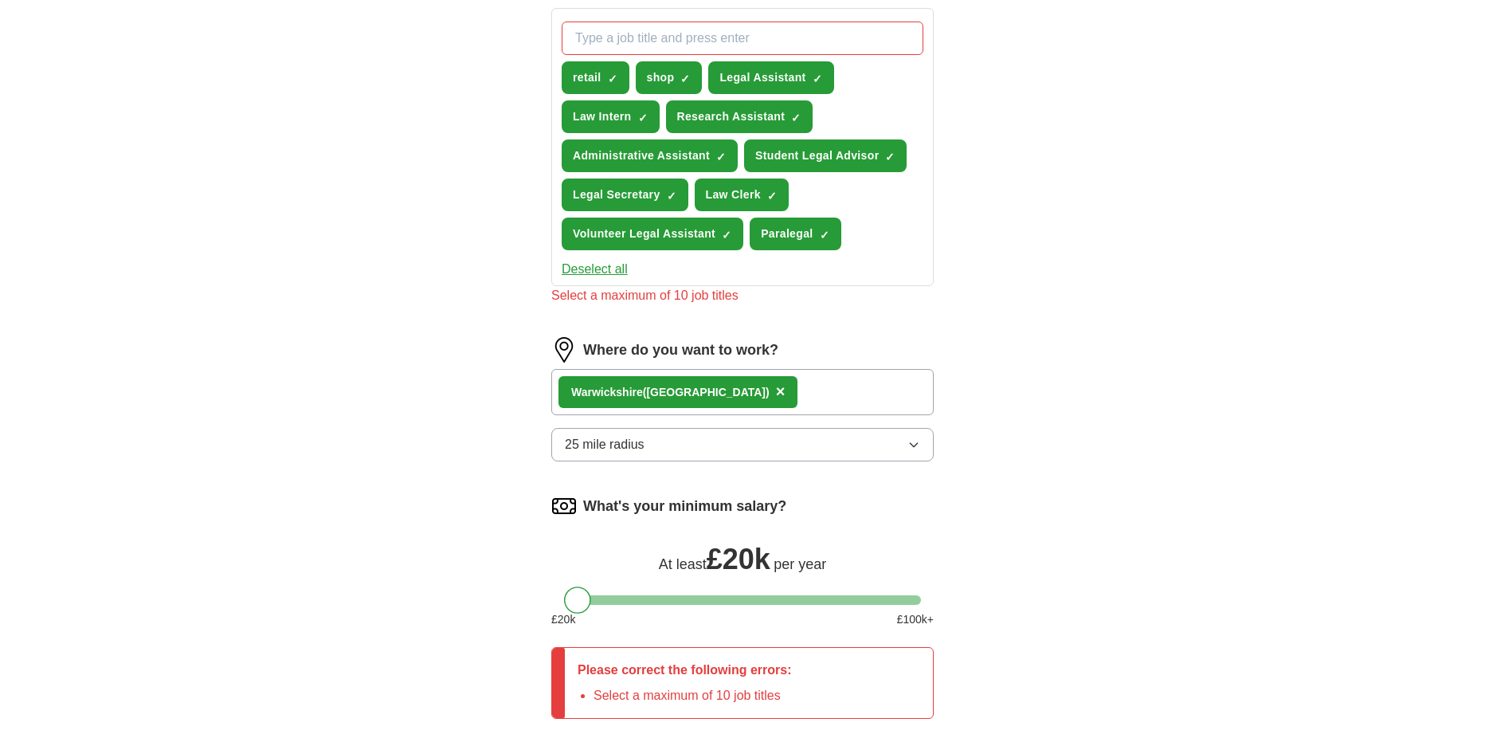
scroll to position [478, 0]
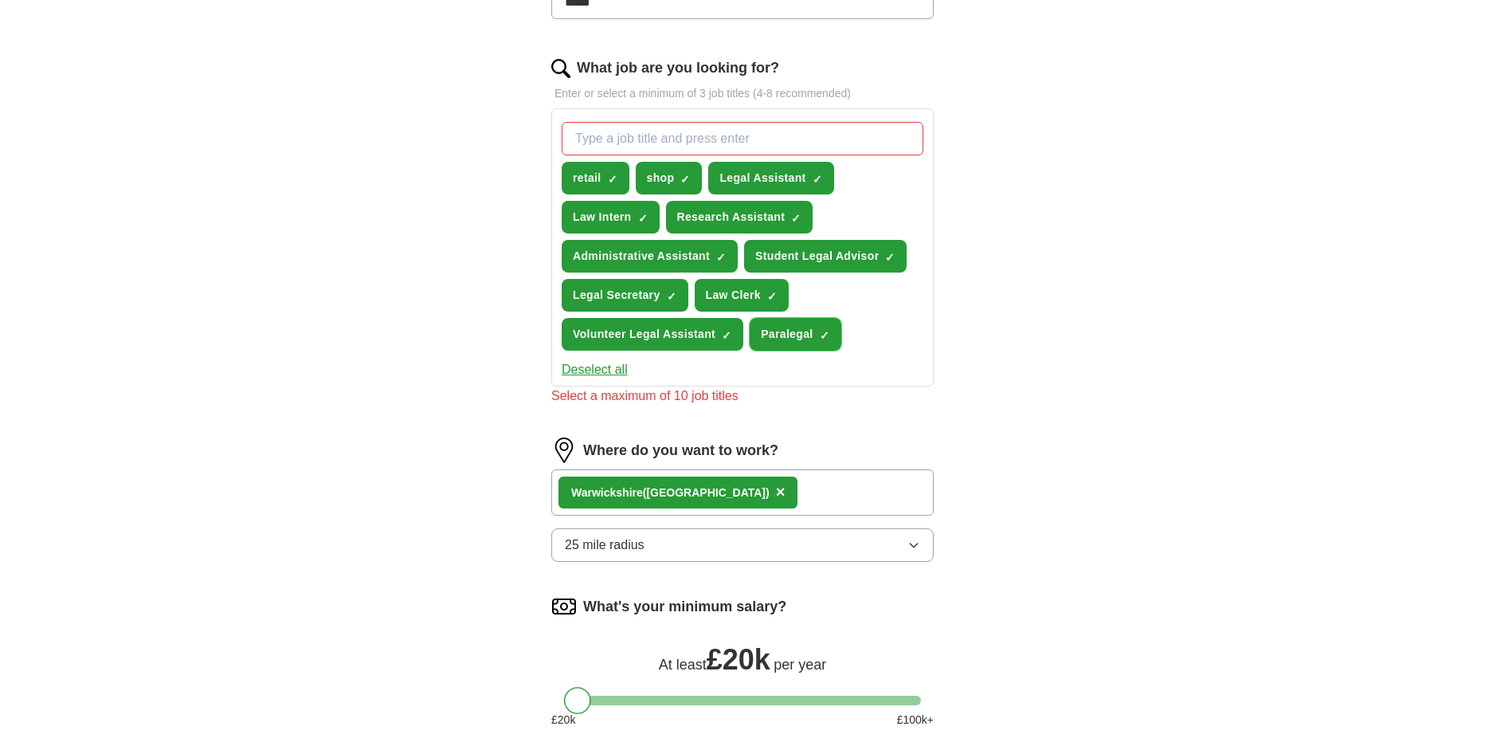
click at [762, 335] on span "Paralegal" at bounding box center [787, 334] width 52 height 17
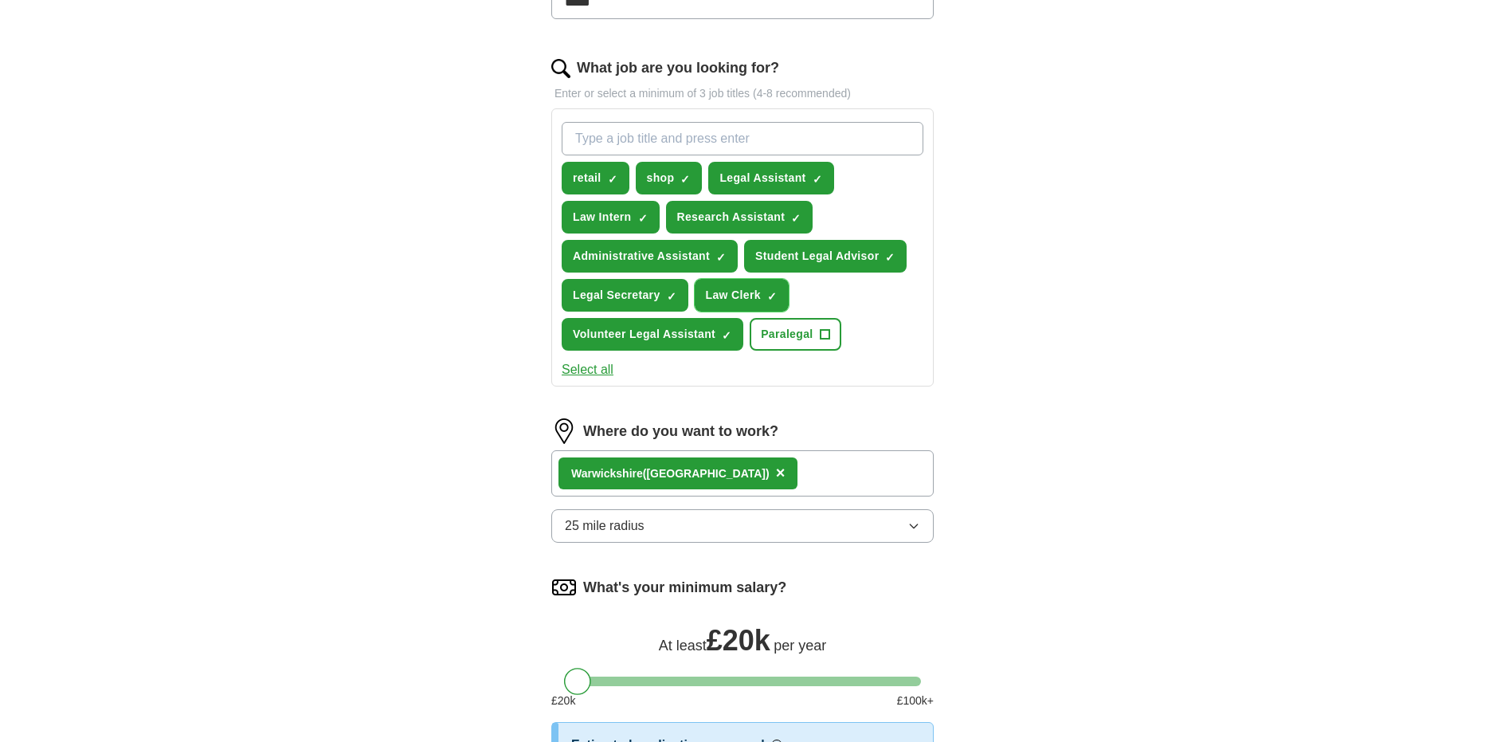
click at [758, 286] on button "Law Clerk ✓ ×" at bounding box center [742, 295] width 94 height 33
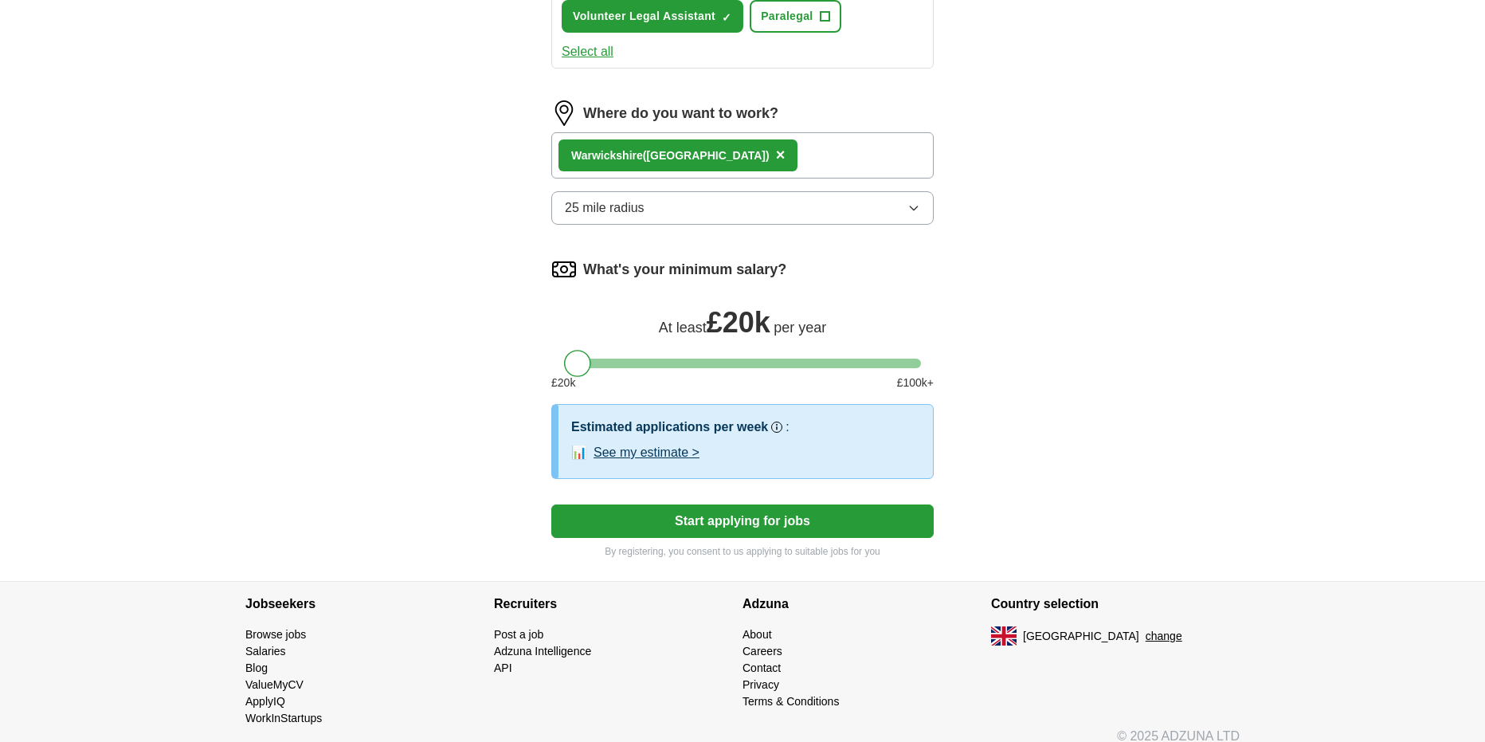
scroll to position [797, 0]
click at [809, 526] on button "Start applying for jobs" at bounding box center [742, 519] width 382 height 33
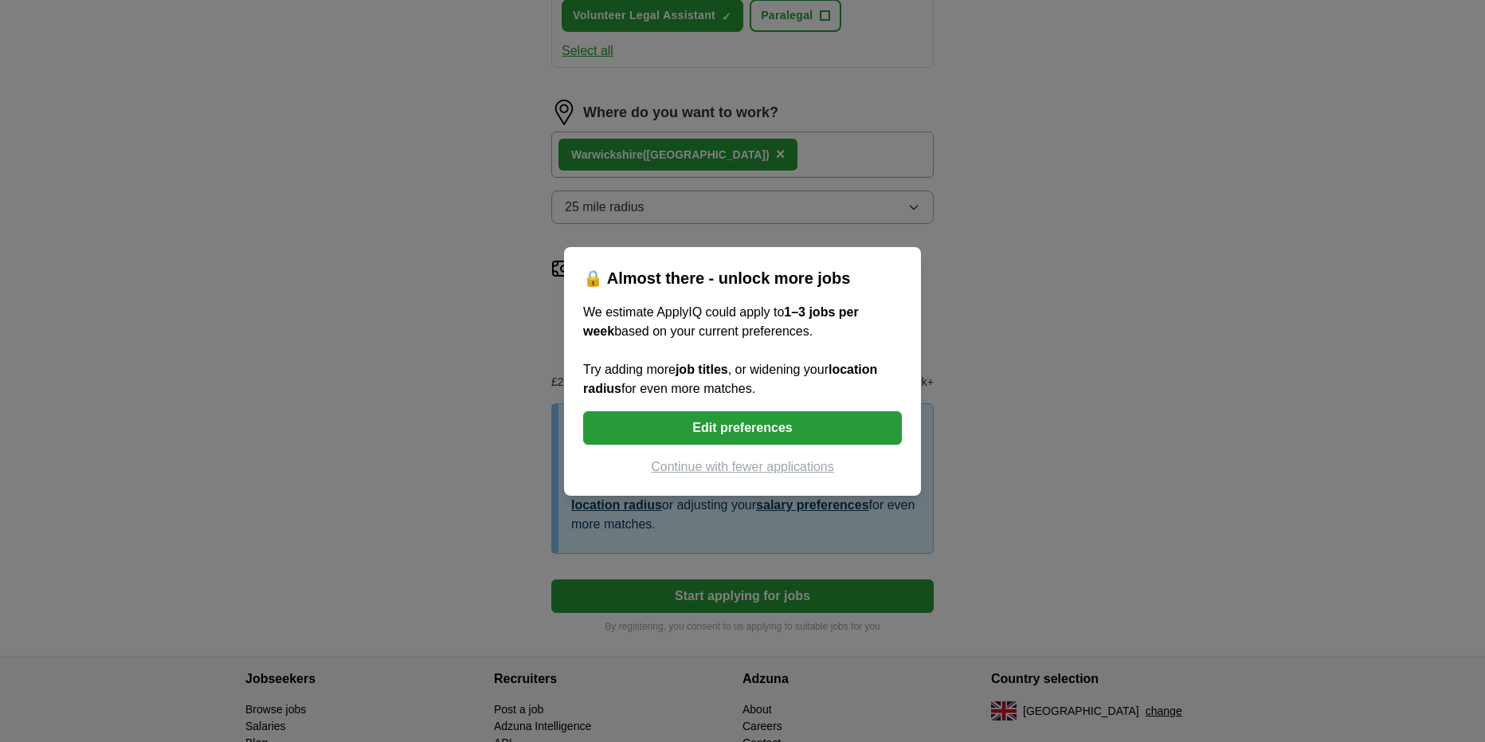
click at [756, 469] on button "Continue with fewer applications" at bounding box center [742, 466] width 319 height 19
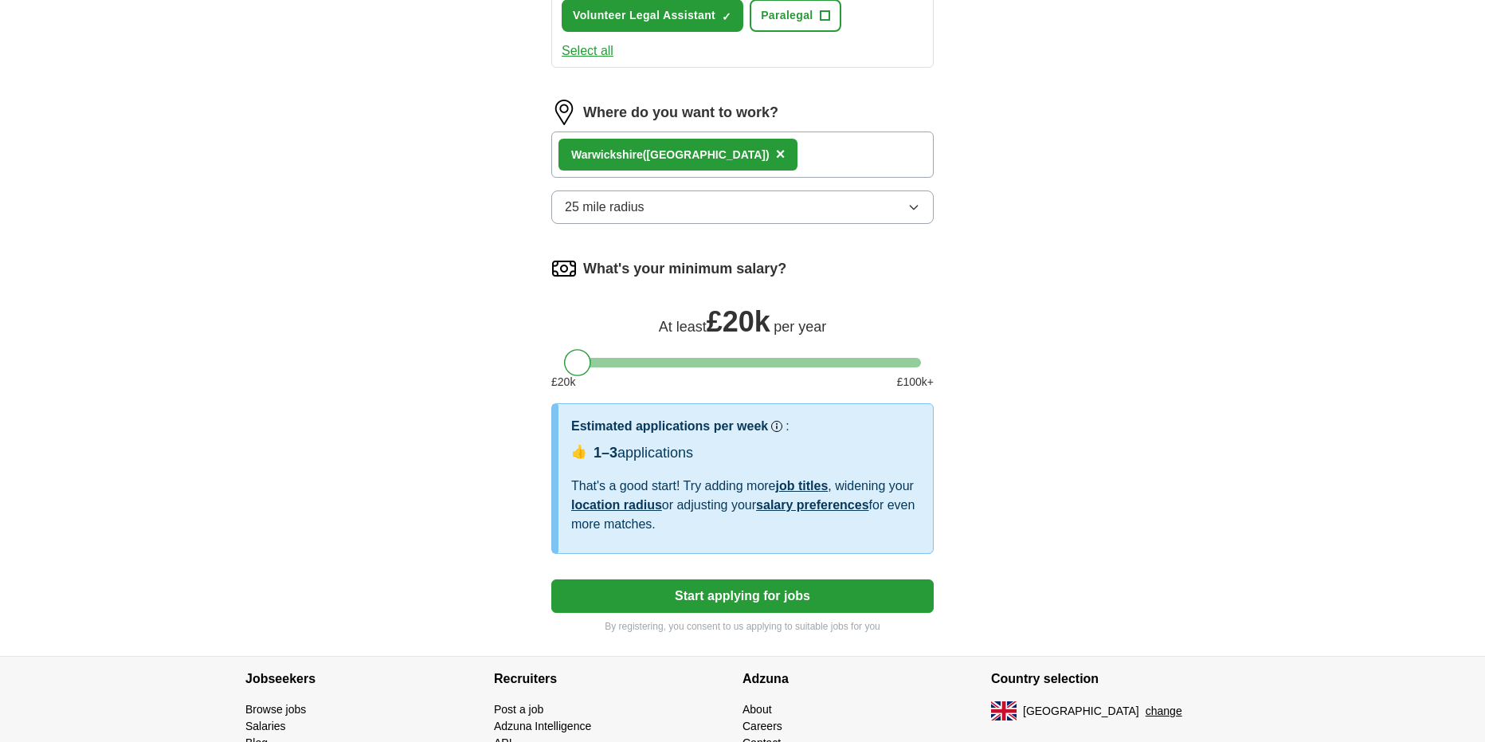
select select "**"
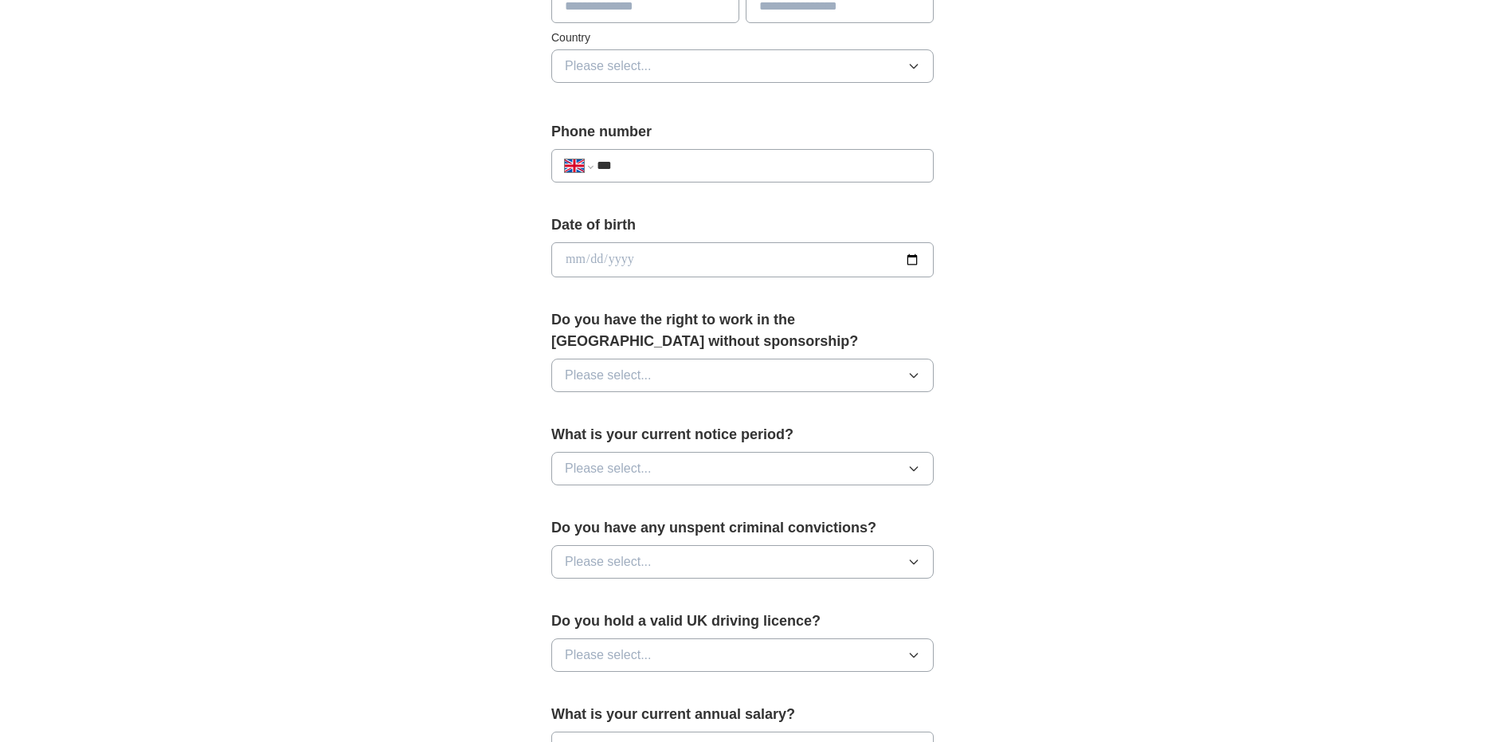
scroll to position [637, 0]
